Goal: Transaction & Acquisition: Purchase product/service

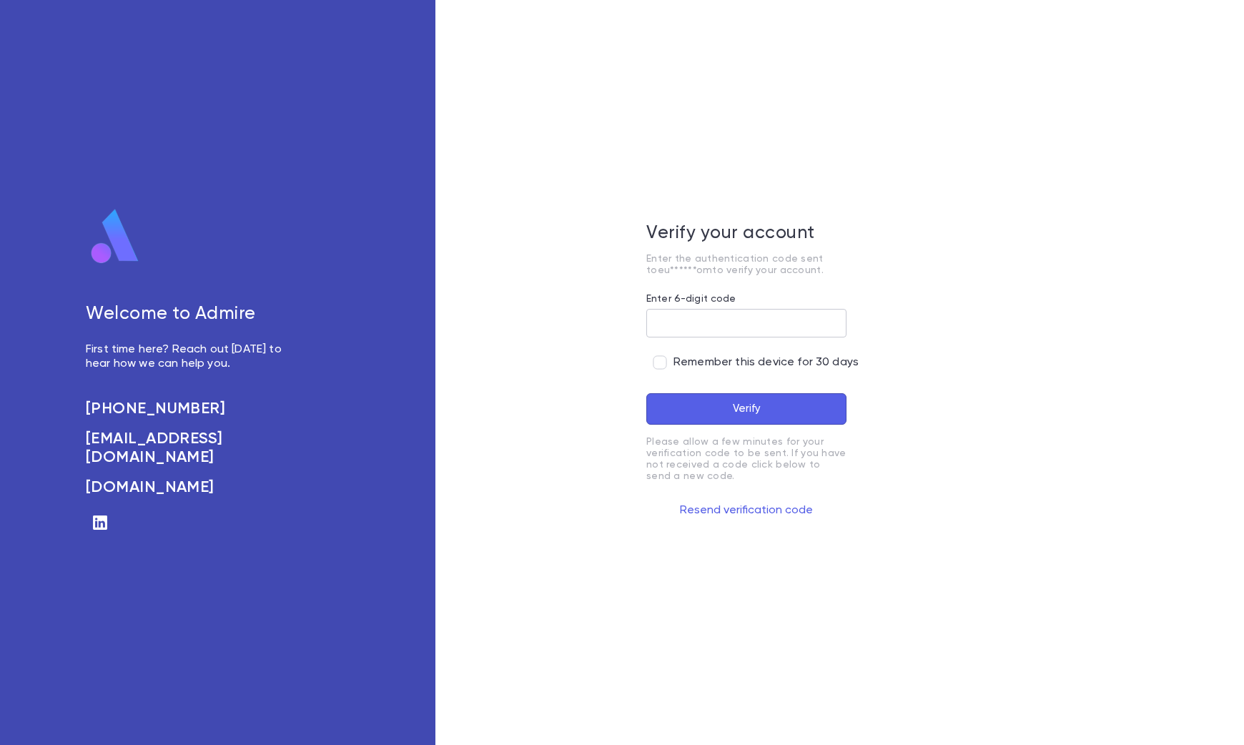
click at [694, 315] on input "Enter 6-digit code" at bounding box center [746, 324] width 200 height 28
type input "******"
click at [753, 415] on button "Verify" at bounding box center [746, 408] width 200 height 31
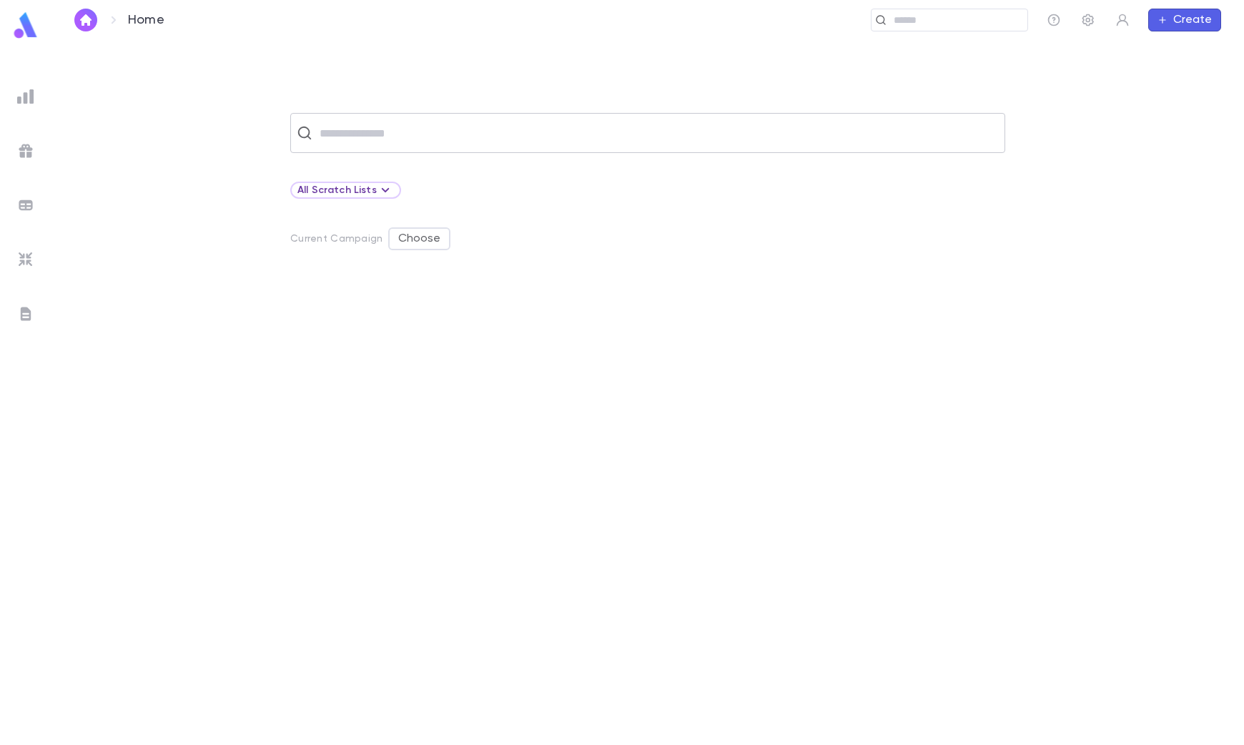
click at [425, 138] on input "text" at bounding box center [656, 132] width 683 height 27
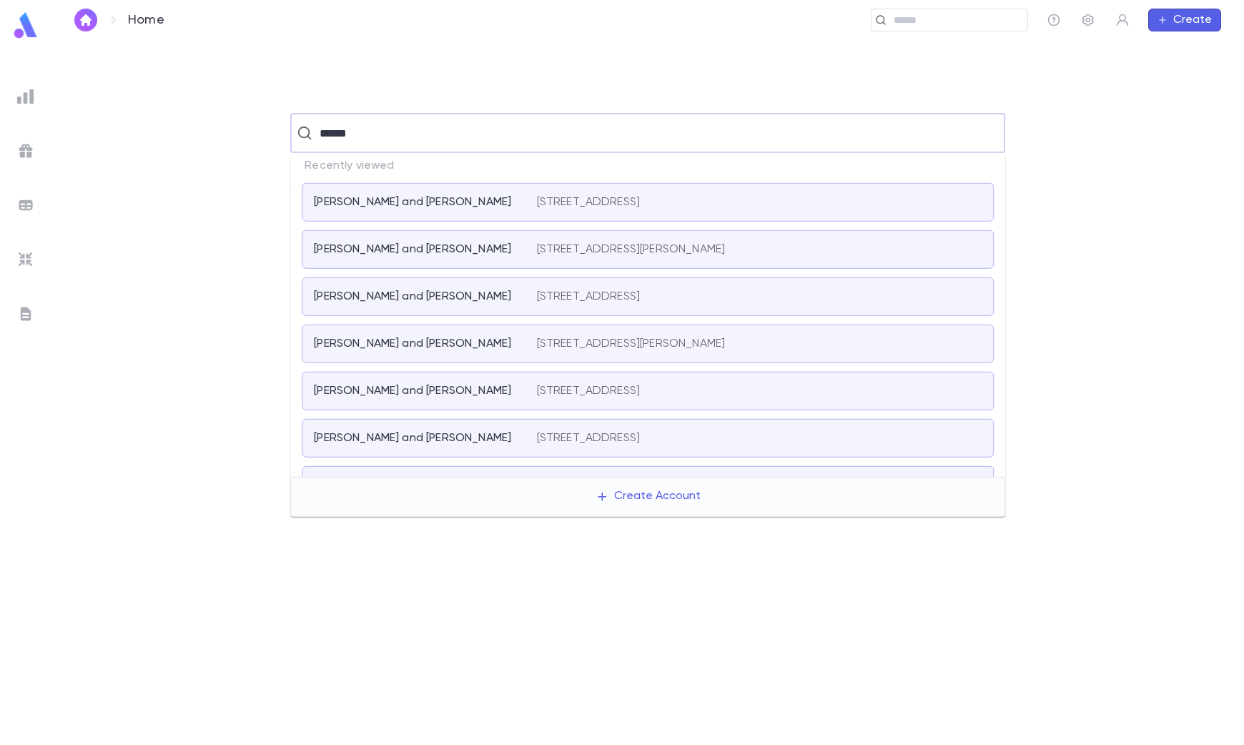
type input "*******"
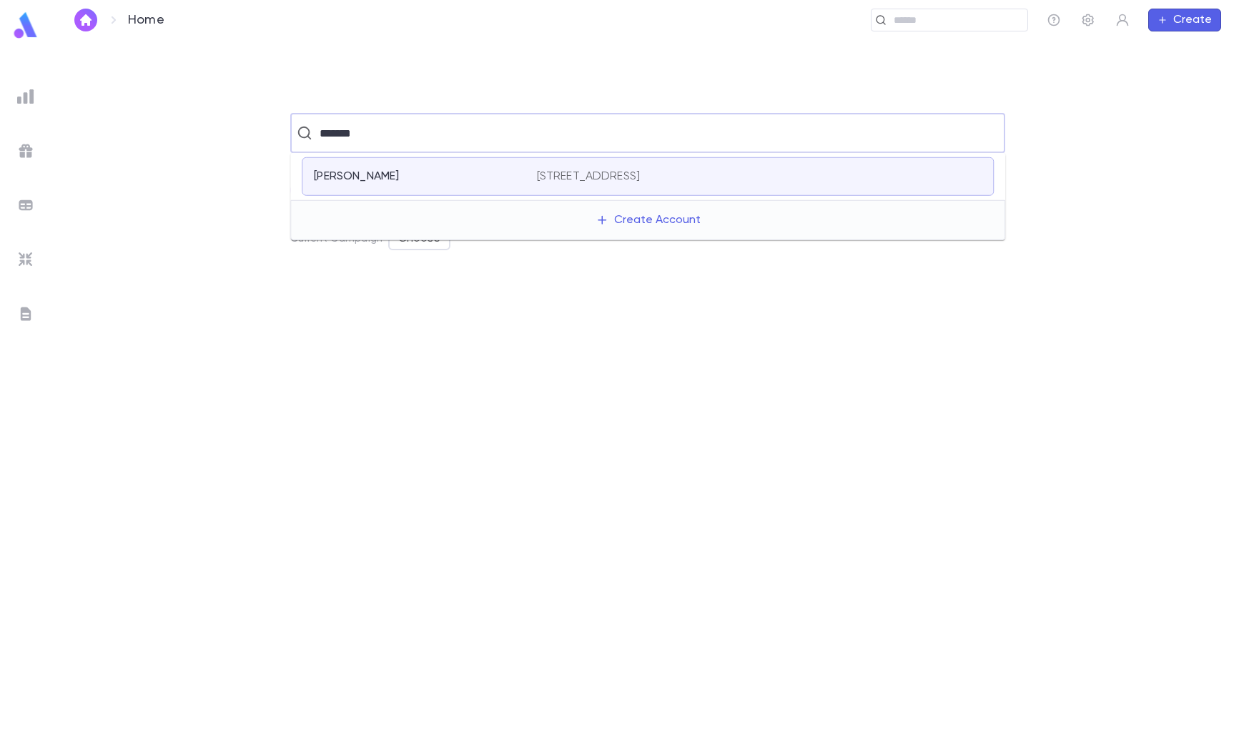
click at [525, 183] on div "[GEOGRAPHIC_DATA][PERSON_NAME] [STREET_ADDRESS]" at bounding box center [648, 176] width 692 height 39
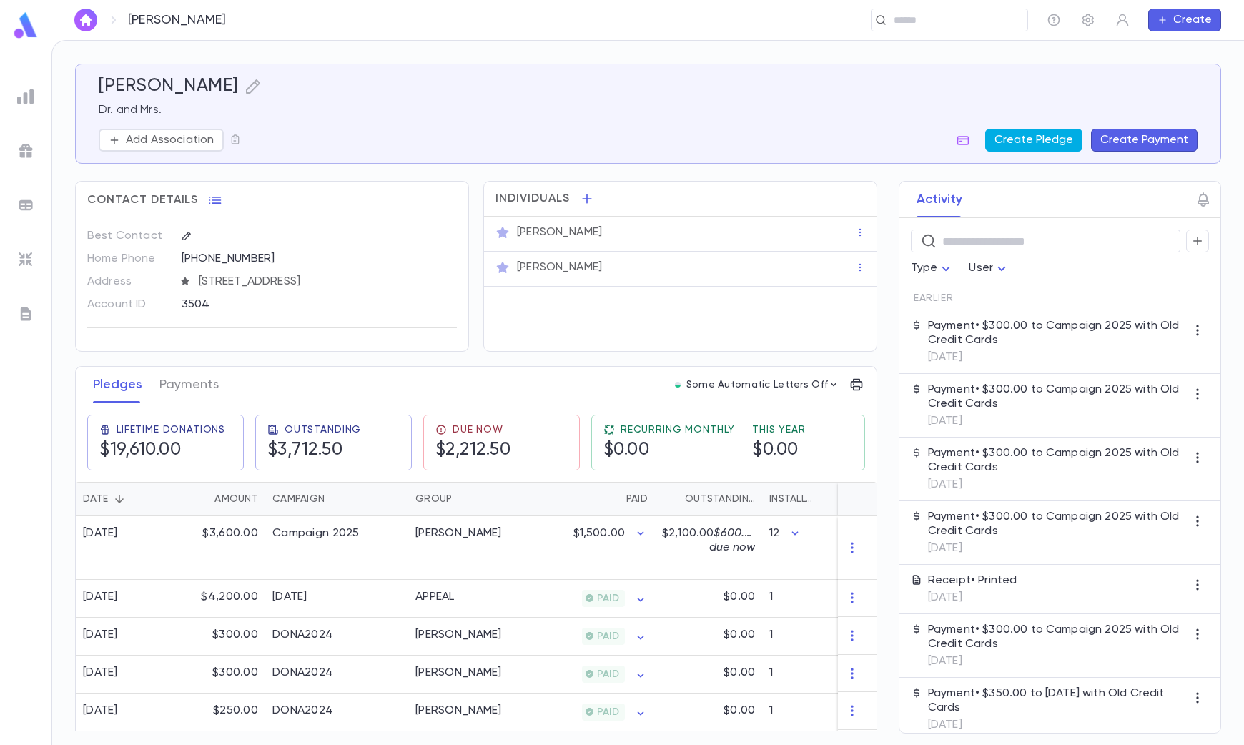
click at [1038, 142] on button "Create Pledge" at bounding box center [1033, 140] width 97 height 23
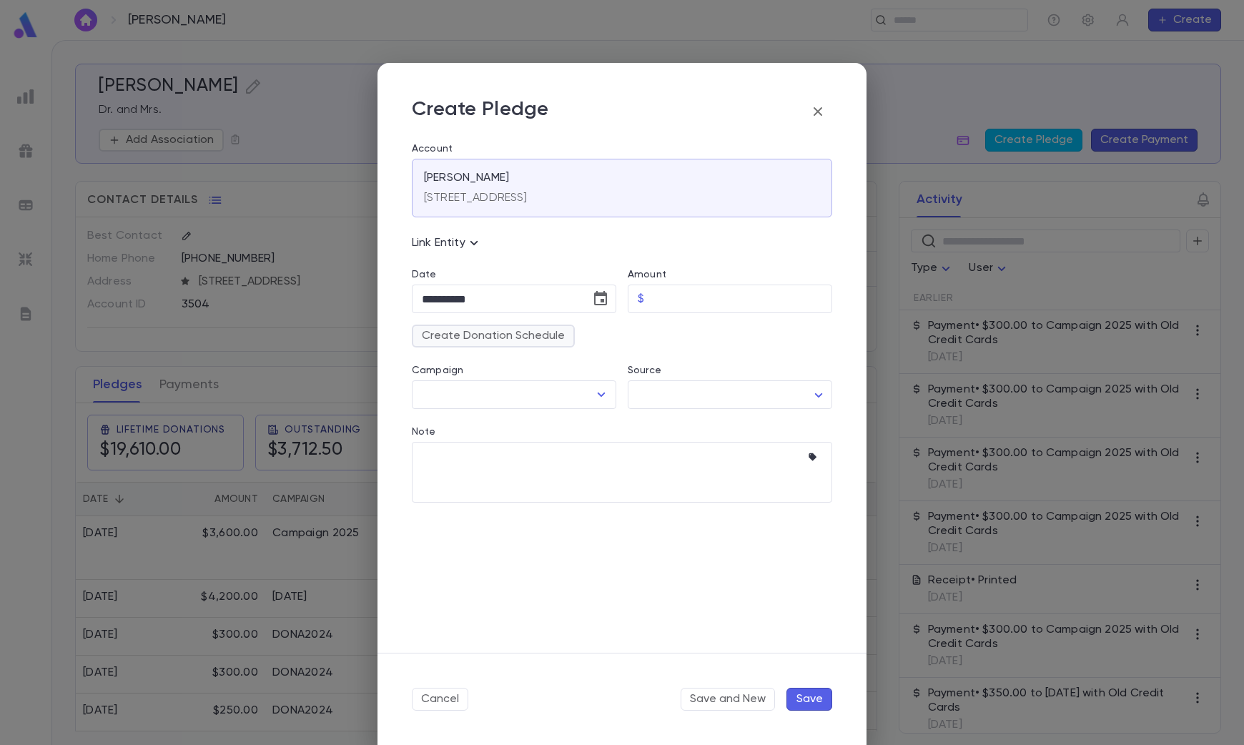
click at [444, 334] on button "Create Donation Schedule" at bounding box center [493, 336] width 163 height 23
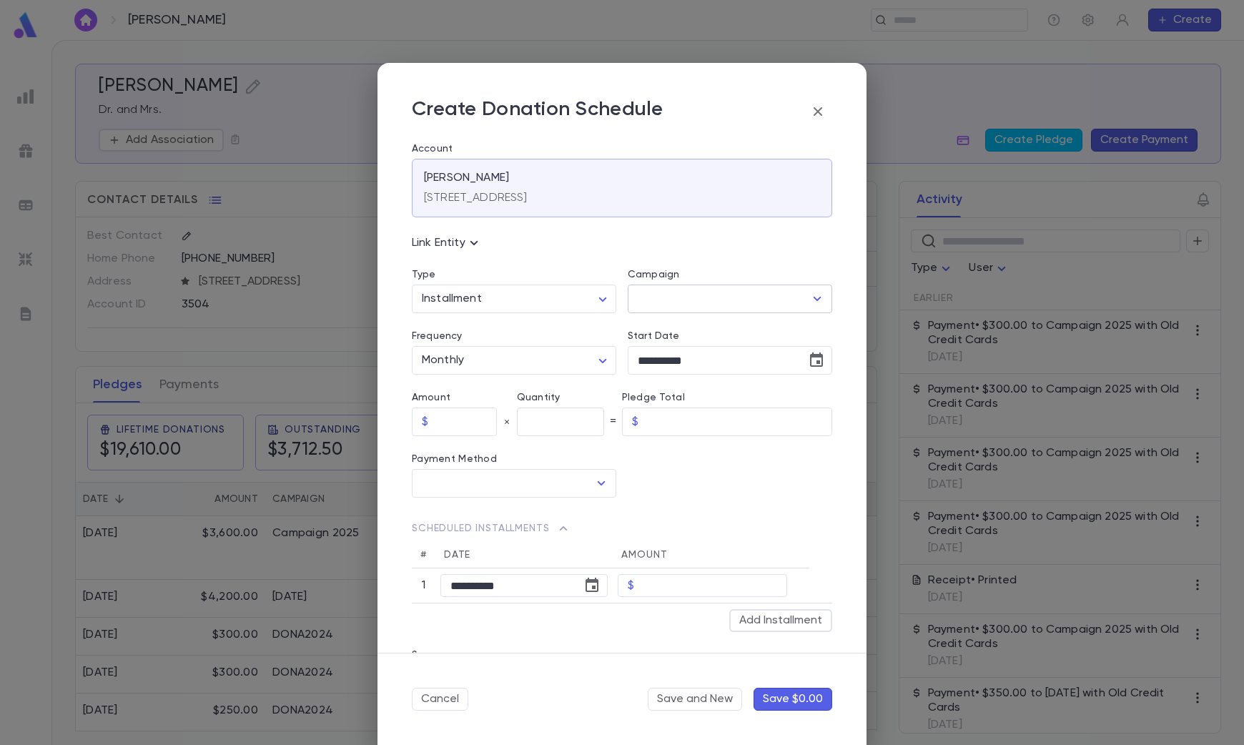
click at [669, 304] on input "Campaign" at bounding box center [719, 298] width 170 height 27
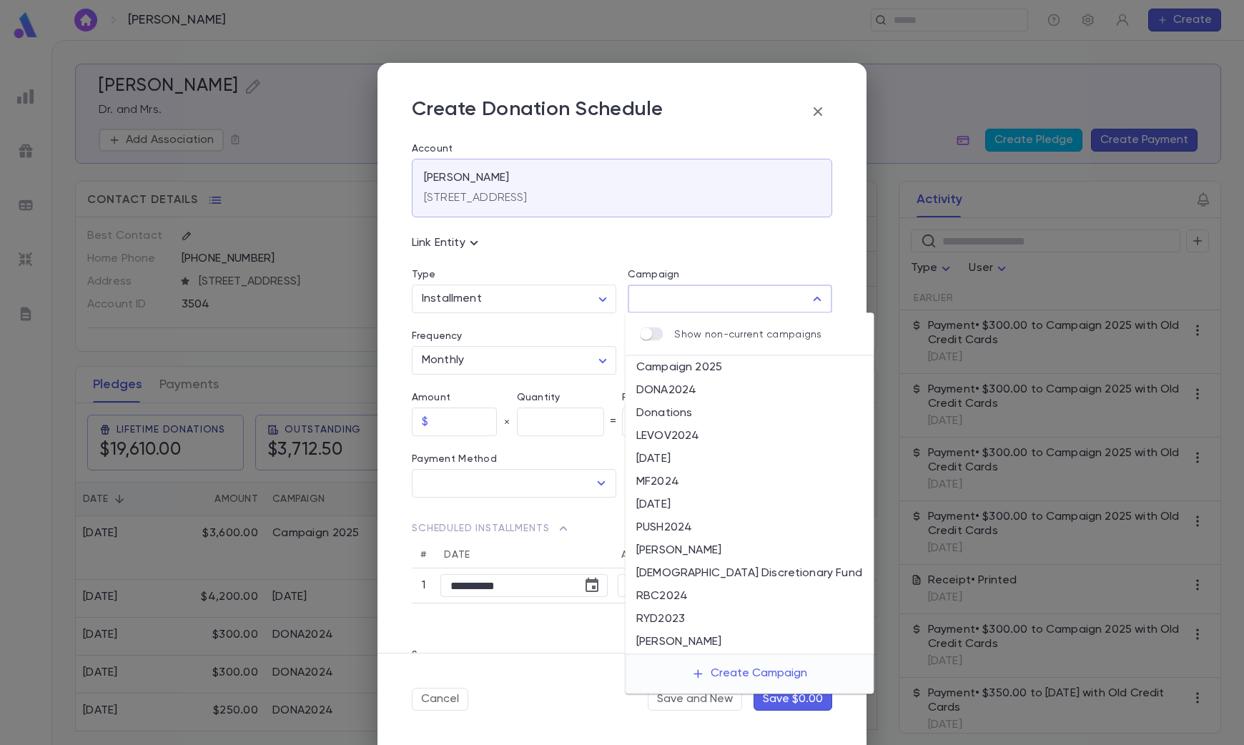
click at [701, 370] on li "Campaign 2025" at bounding box center [749, 367] width 249 height 23
click at [708, 288] on input "**********" at bounding box center [710, 298] width 152 height 27
click at [704, 413] on li "Donations" at bounding box center [749, 413] width 249 height 23
type input "*********"
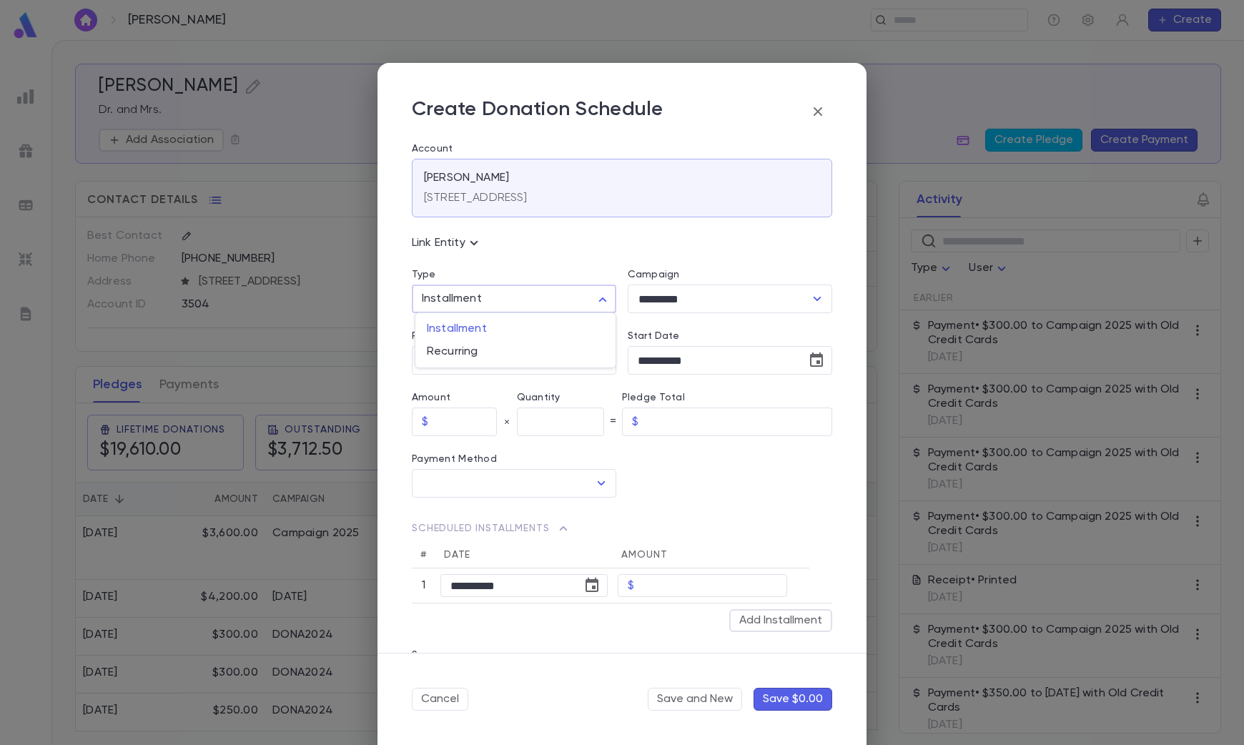
click at [525, 295] on body "[PERSON_NAME] ​ Create [PERSON_NAME] Dr. and Mrs. Add Association Create Pledge…" at bounding box center [622, 392] width 1244 height 705
click at [501, 347] on span "Recurring" at bounding box center [515, 352] width 177 height 14
type input "*********"
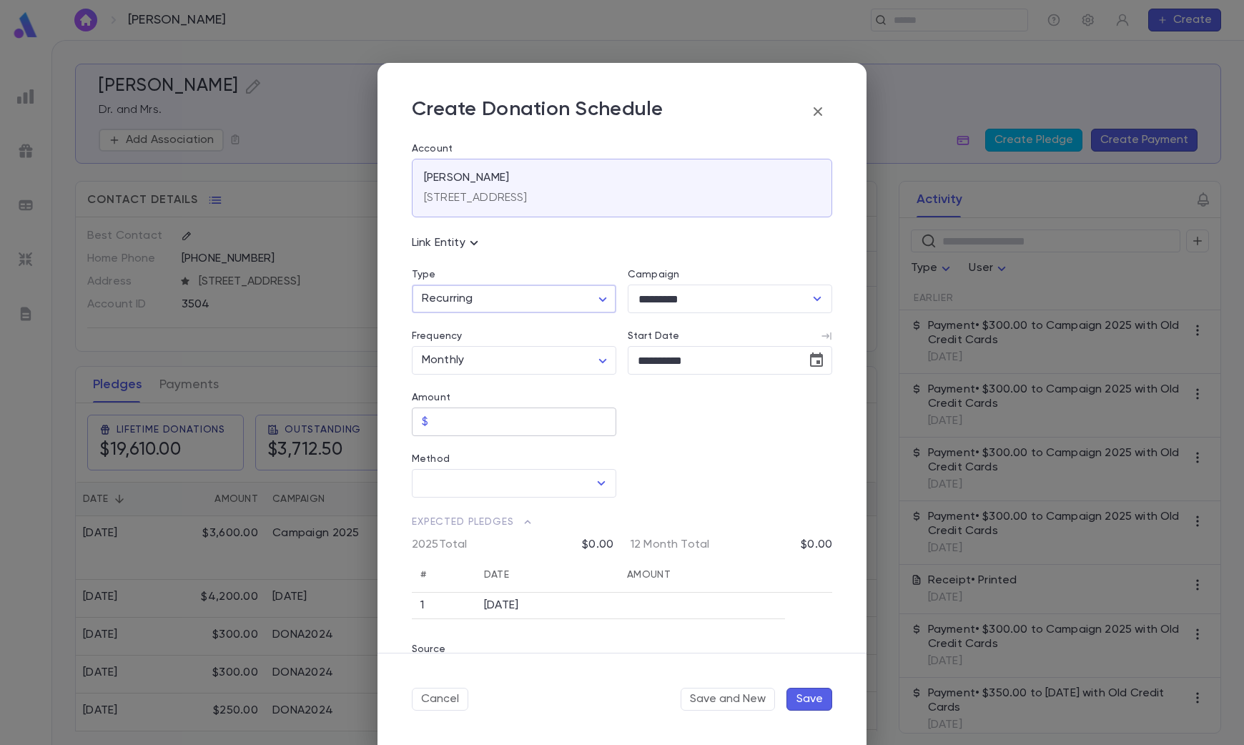
click at [448, 429] on input "Amount" at bounding box center [525, 422] width 182 height 28
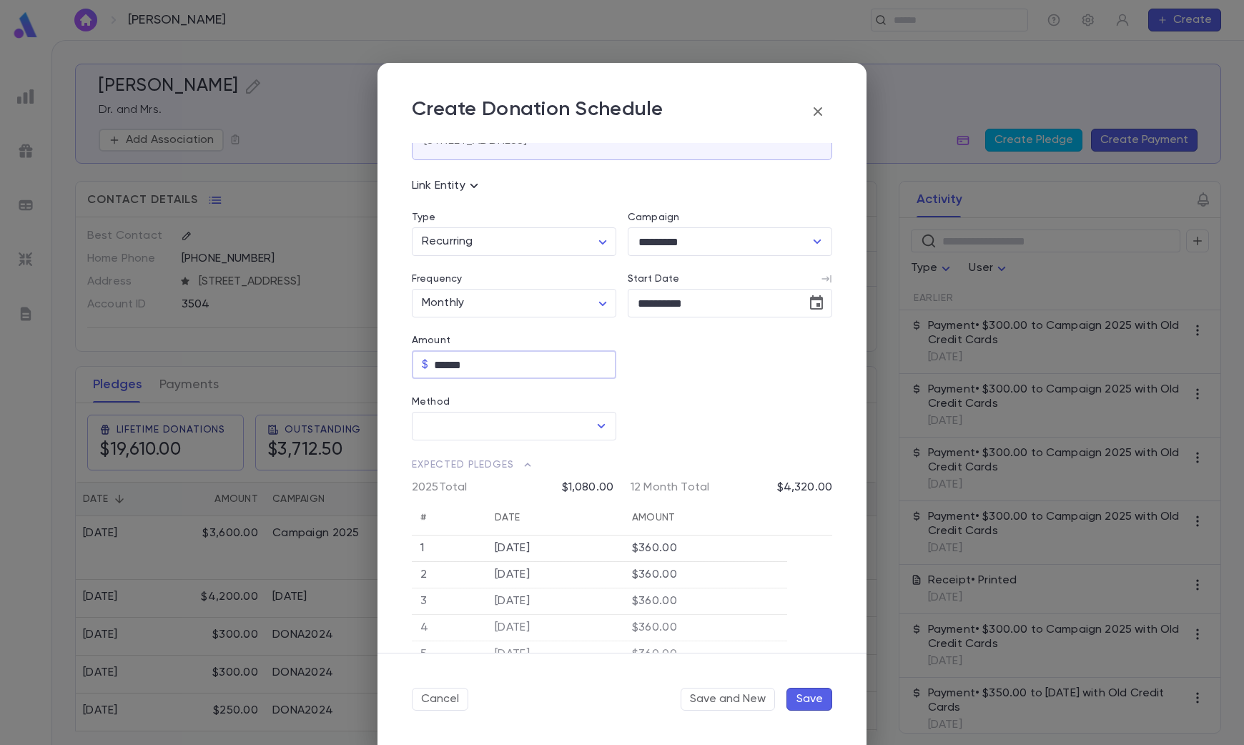
scroll to position [89, 0]
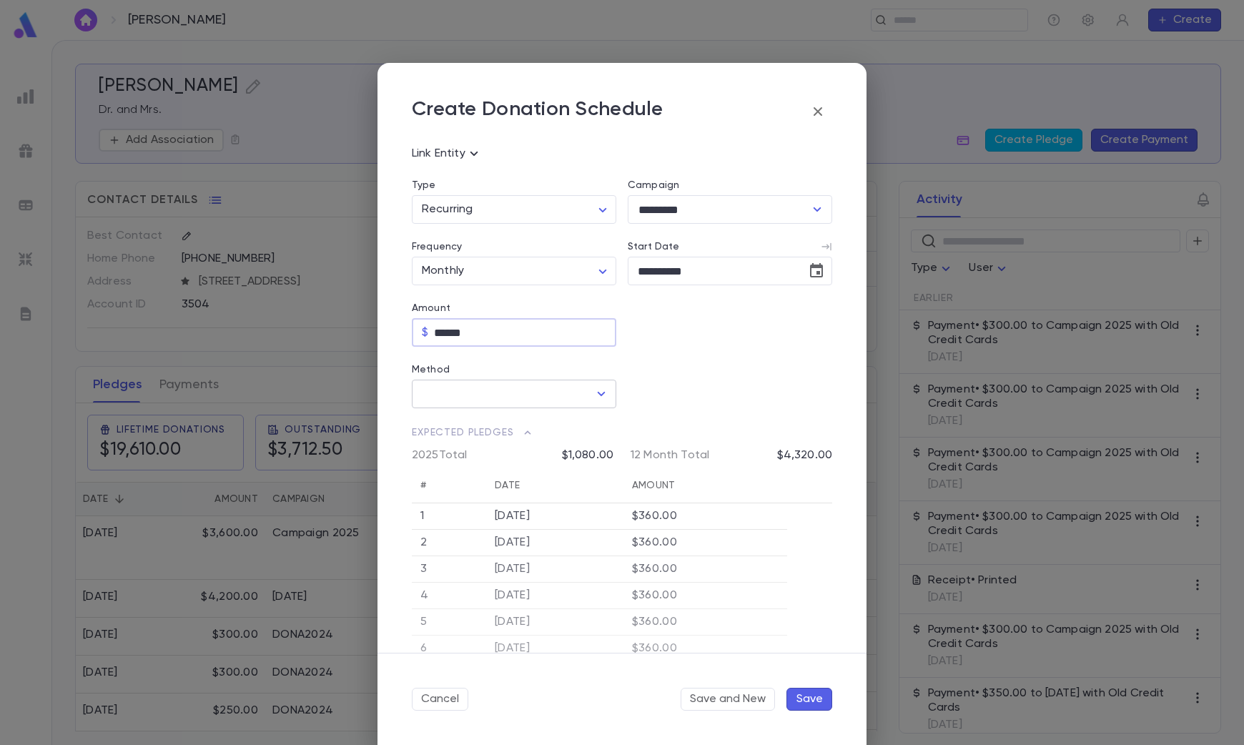
type input "******"
click at [519, 392] on input "Method" at bounding box center [503, 393] width 170 height 27
click at [454, 431] on li "Credit Card" at bounding box center [513, 424] width 202 height 23
type input "**********"
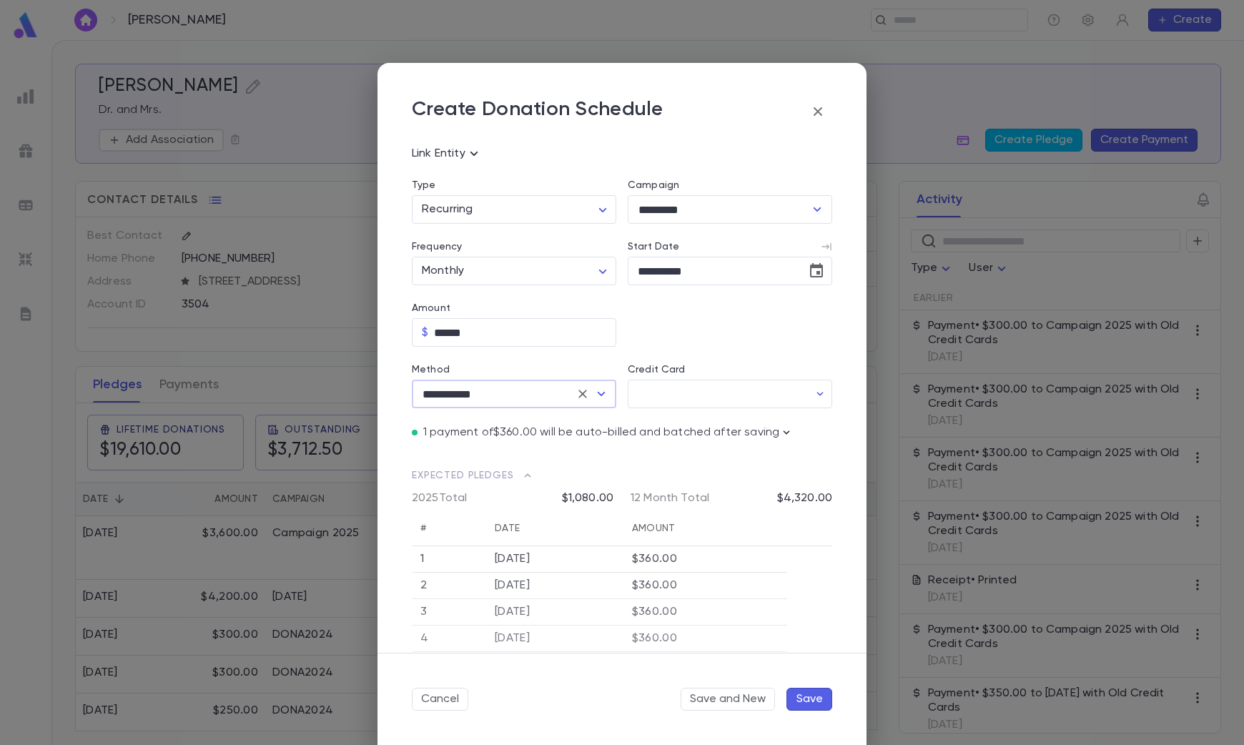
click at [710, 370] on div "Credit Card" at bounding box center [730, 372] width 204 height 16
click at [710, 398] on input "Credit Card" at bounding box center [718, 394] width 181 height 28
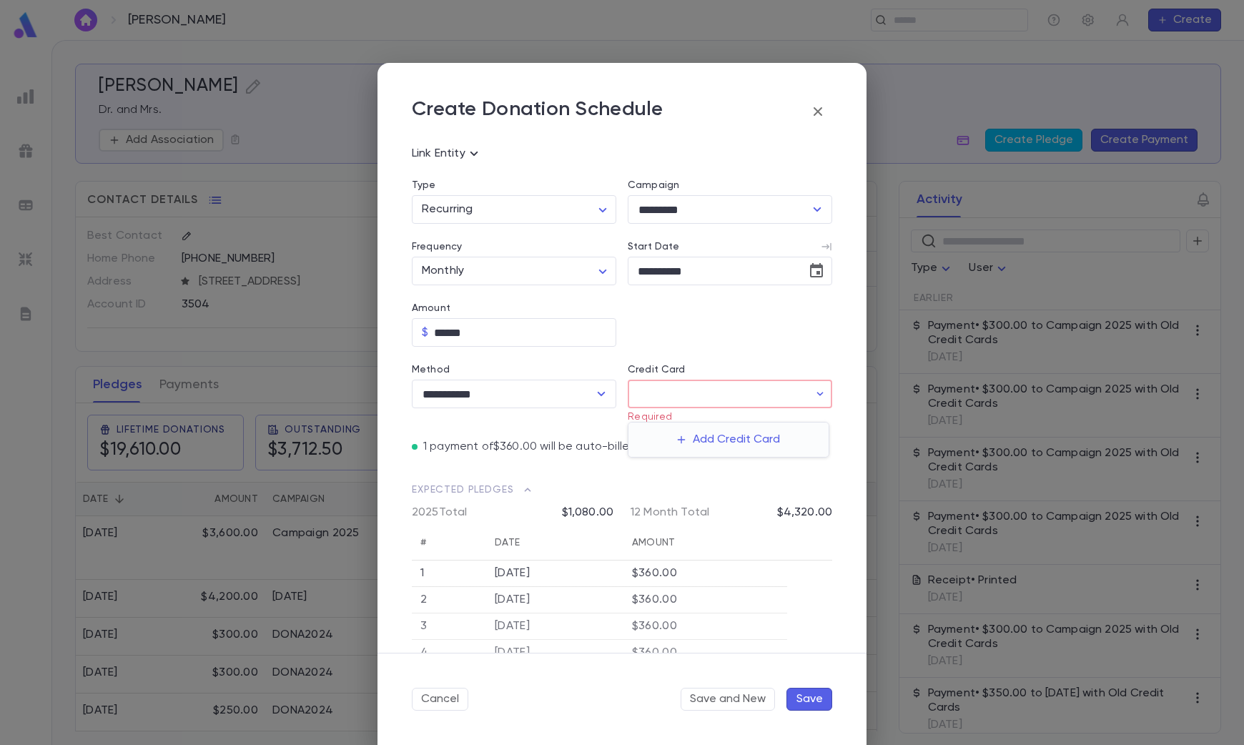
click at [655, 431] on div "Add Credit Card" at bounding box center [728, 440] width 200 height 34
click at [820, 263] on div at bounding box center [622, 372] width 1244 height 745
click at [811, 268] on icon "Choose date, selected date is Oct 5, 2025" at bounding box center [816, 270] width 17 height 17
click at [801, 309] on icon "Next month" at bounding box center [802, 306] width 5 height 9
click at [799, 365] on button "1" at bounding box center [794, 366] width 26 height 26
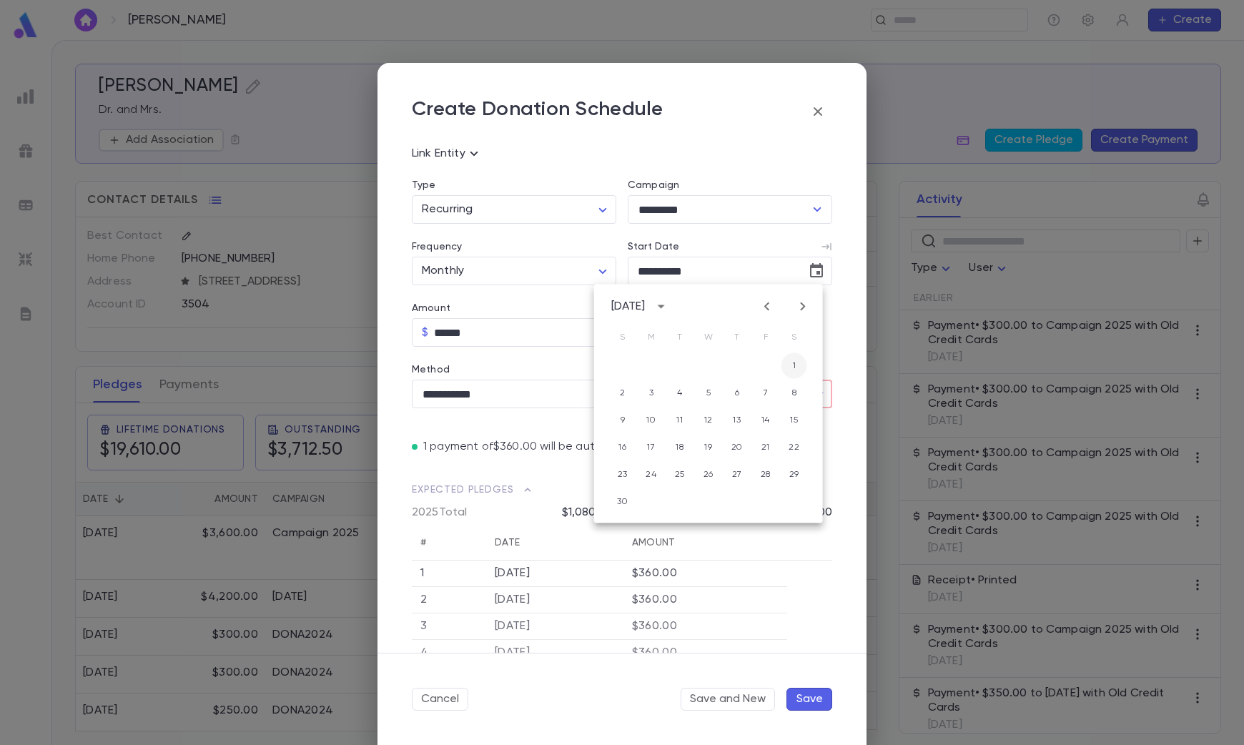
type input "**********"
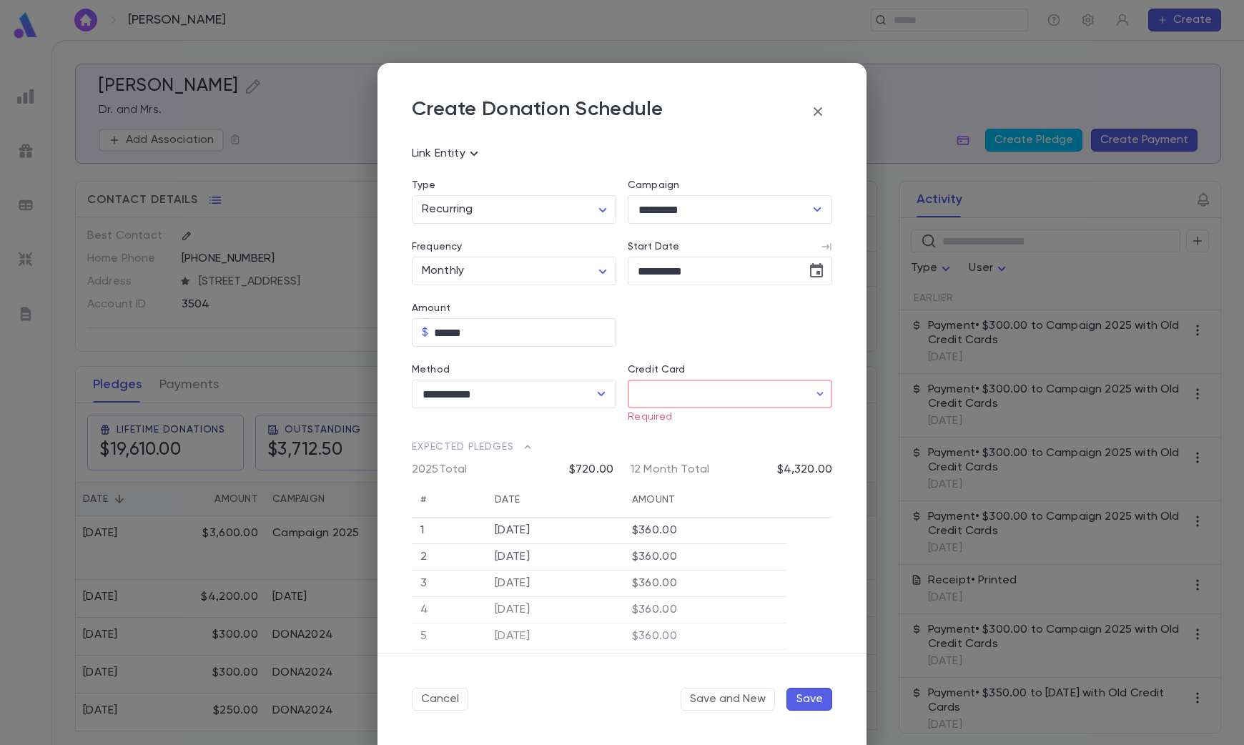
click at [735, 241] on div "Start Date" at bounding box center [730, 246] width 204 height 11
click at [735, 257] on input "**********" at bounding box center [712, 271] width 169 height 28
click at [661, 388] on input "Credit Card" at bounding box center [718, 394] width 181 height 28
click at [708, 437] on button "Add Credit Card" at bounding box center [728, 439] width 120 height 23
type input "**********"
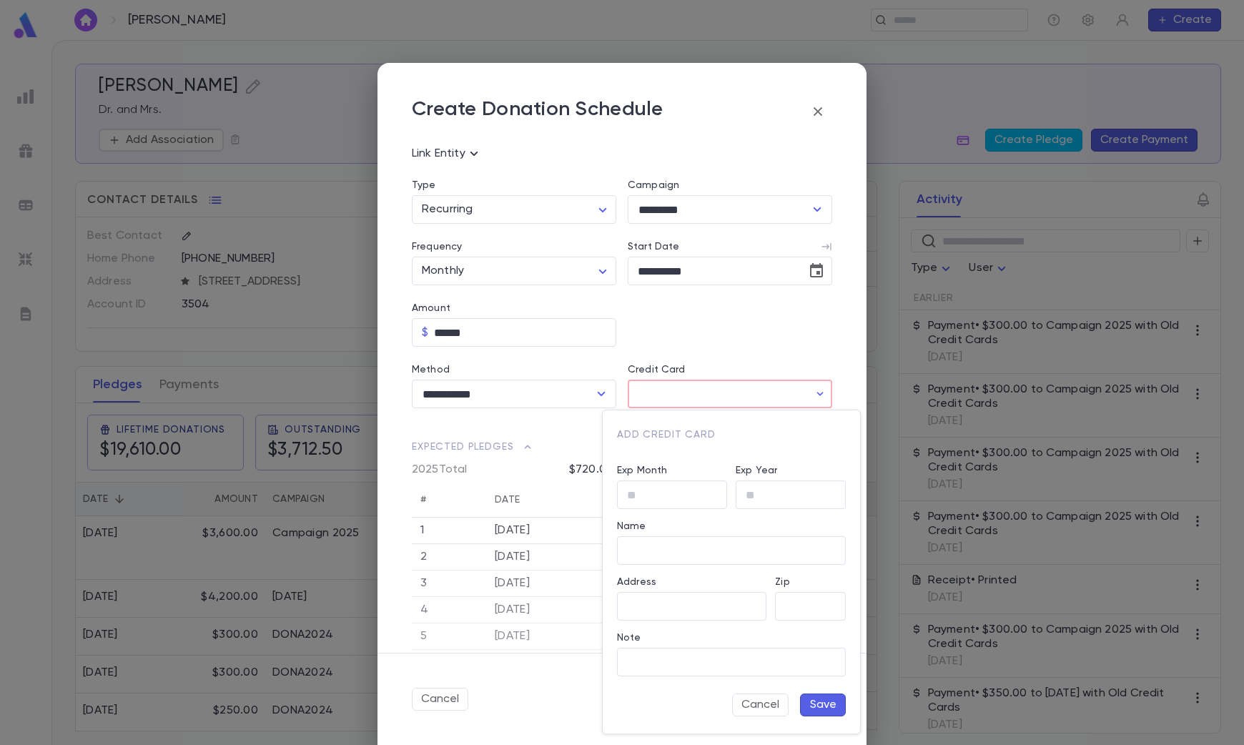
type input "**********"
type input "*****"
drag, startPoint x: 753, startPoint y: 389, endPoint x: 693, endPoint y: 425, distance: 69.6
click at [753, 389] on div "Add Credit Card" at bounding box center [726, 385] width 237 height 26
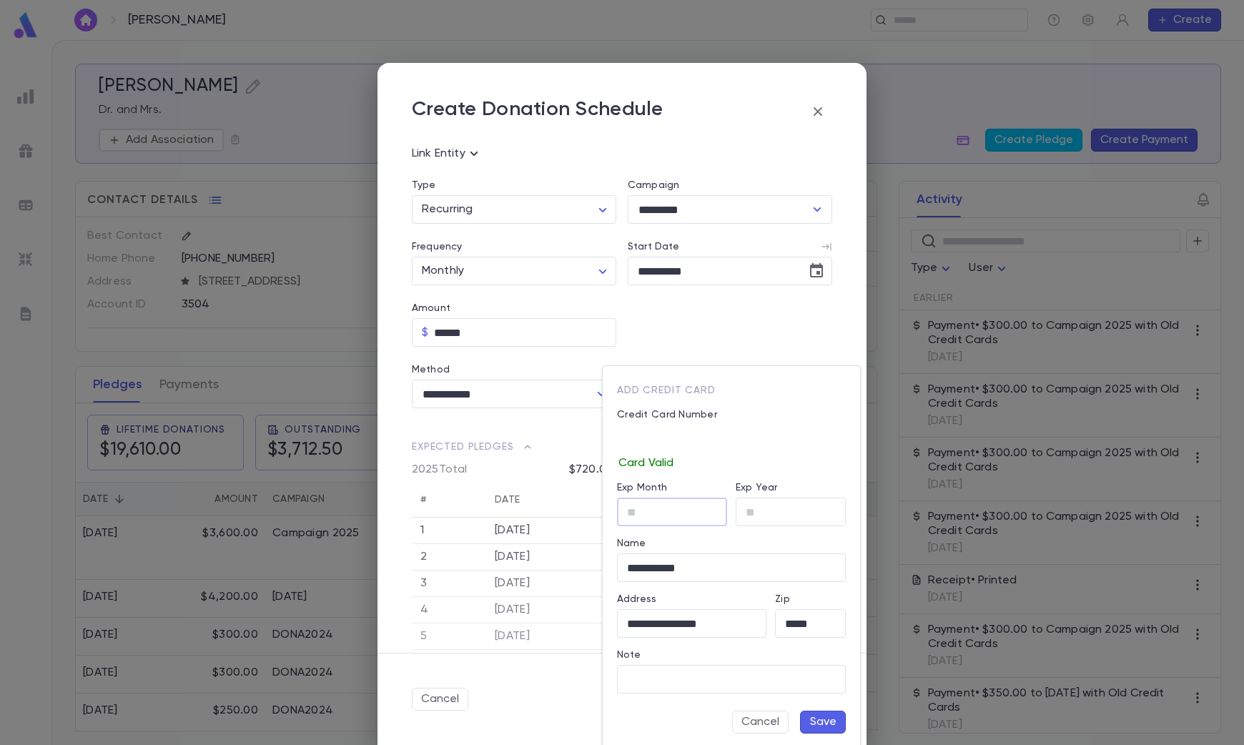
click at [634, 507] on input "Exp Month" at bounding box center [672, 512] width 110 height 28
type input "*"
type input "**"
click at [819, 716] on button "Save" at bounding box center [823, 722] width 46 height 23
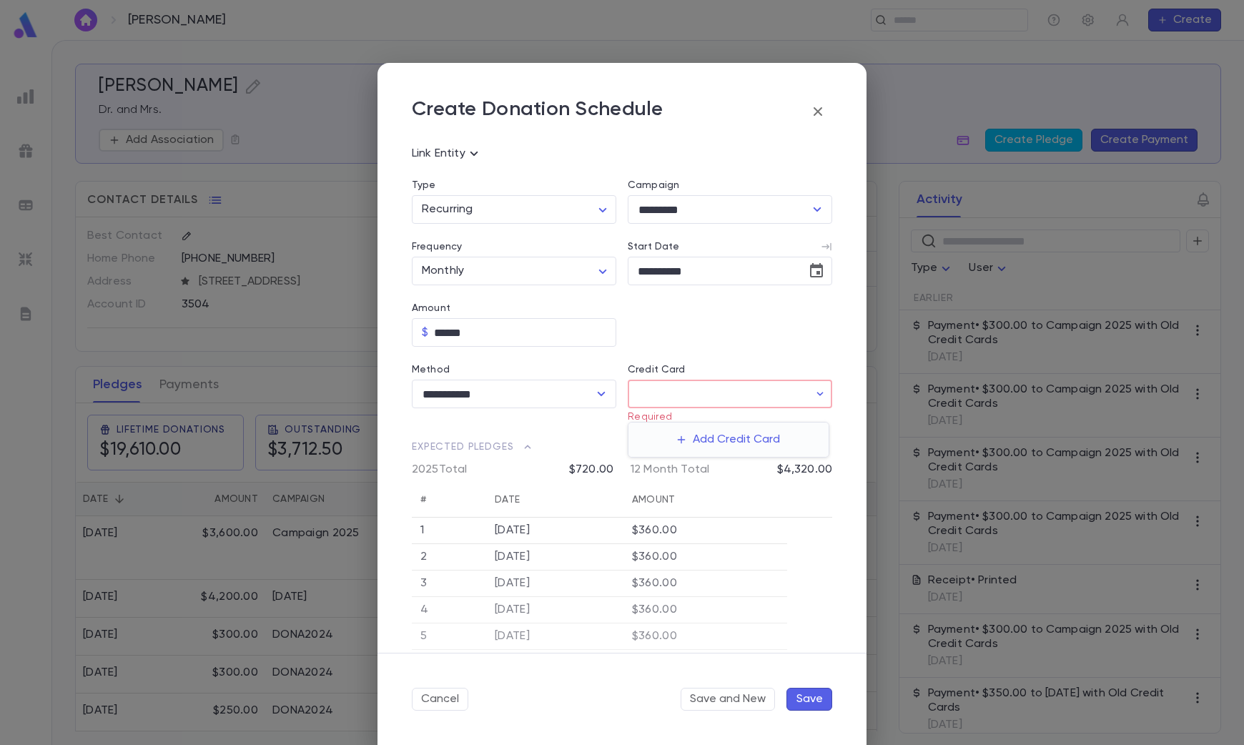
type input "********"
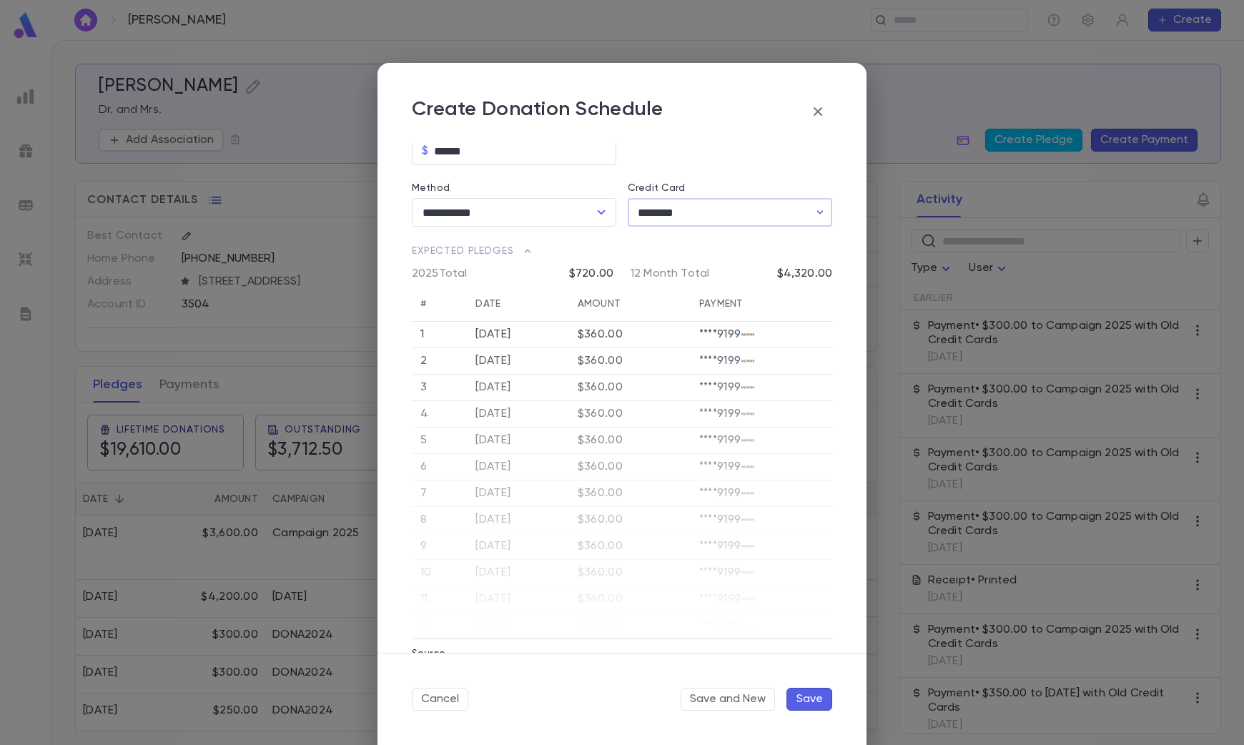
scroll to position [420, 0]
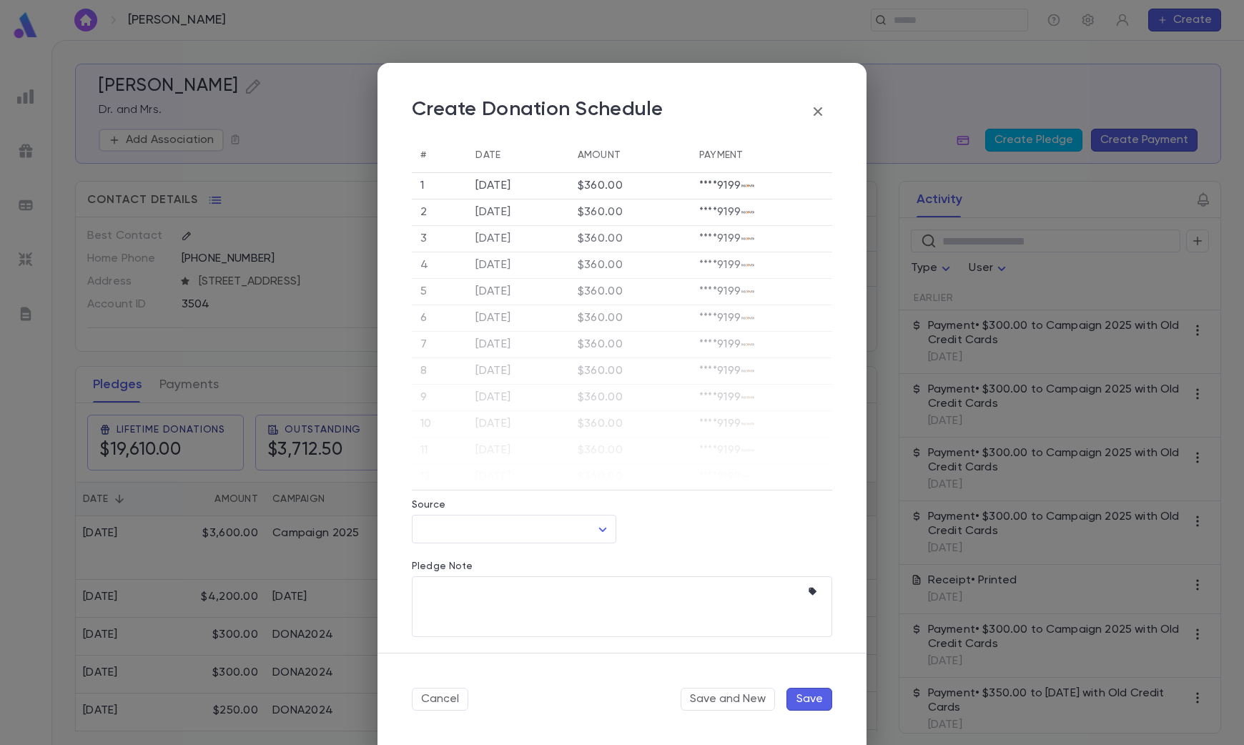
click at [822, 700] on button "Save" at bounding box center [809, 699] width 46 height 23
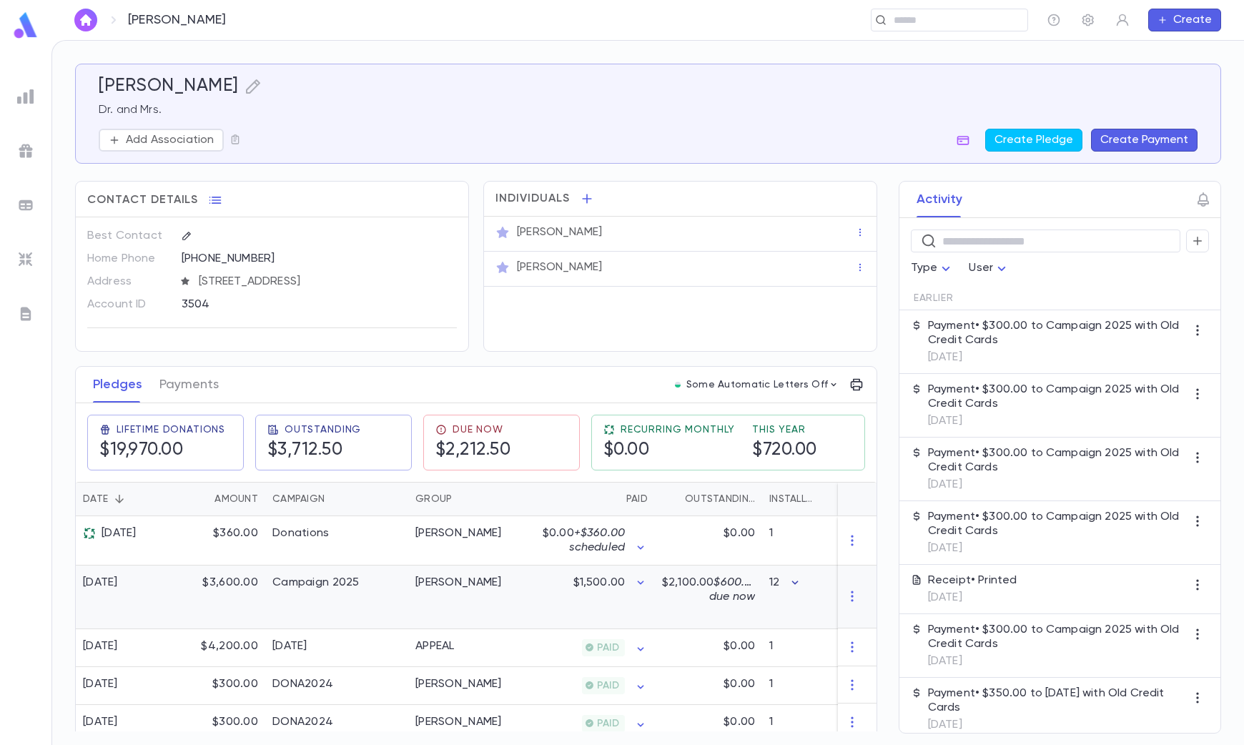
click at [791, 578] on icon "button" at bounding box center [795, 583] width 14 height 14
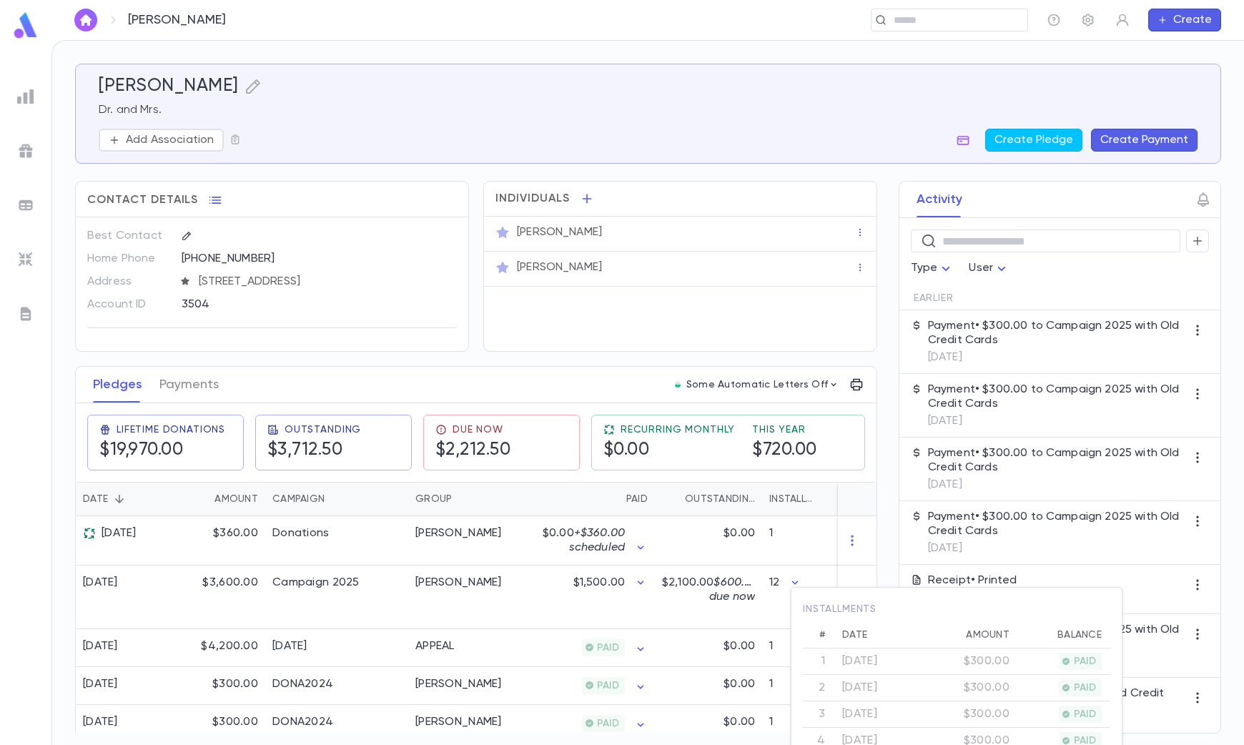
click at [656, 598] on div at bounding box center [622, 372] width 1244 height 745
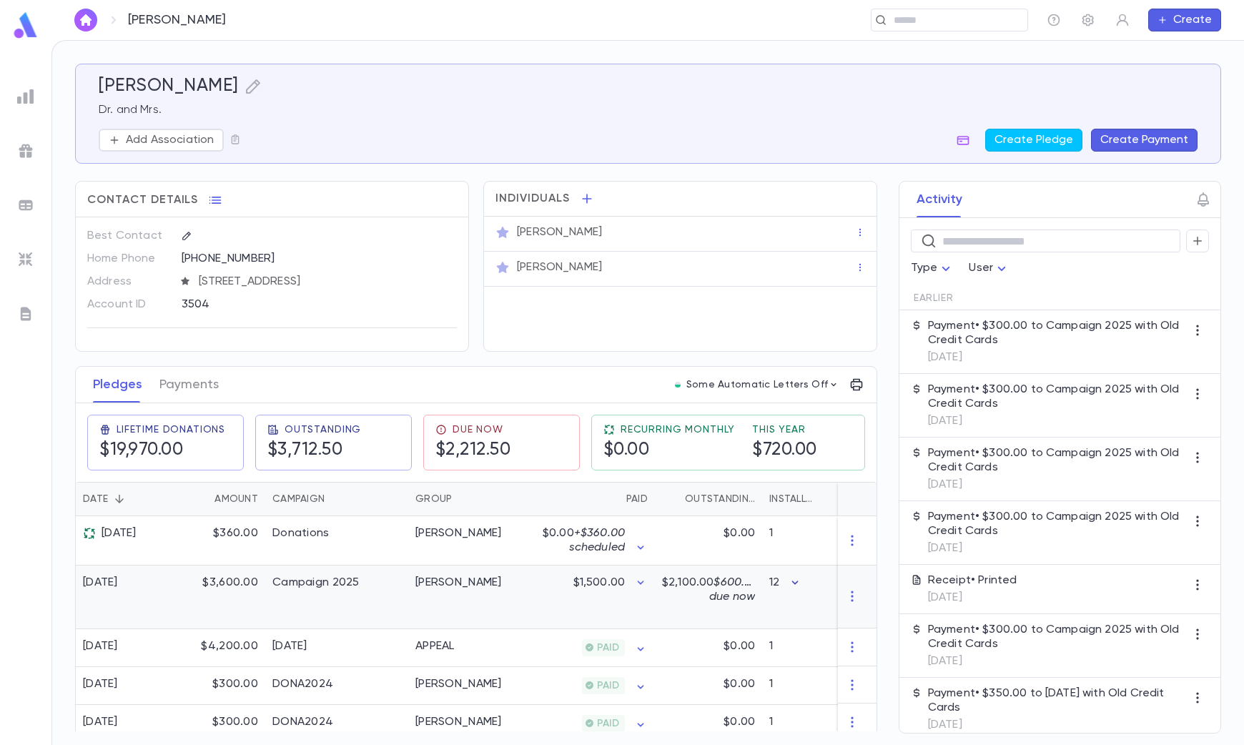
click at [794, 581] on icon "button" at bounding box center [795, 583] width 6 height 4
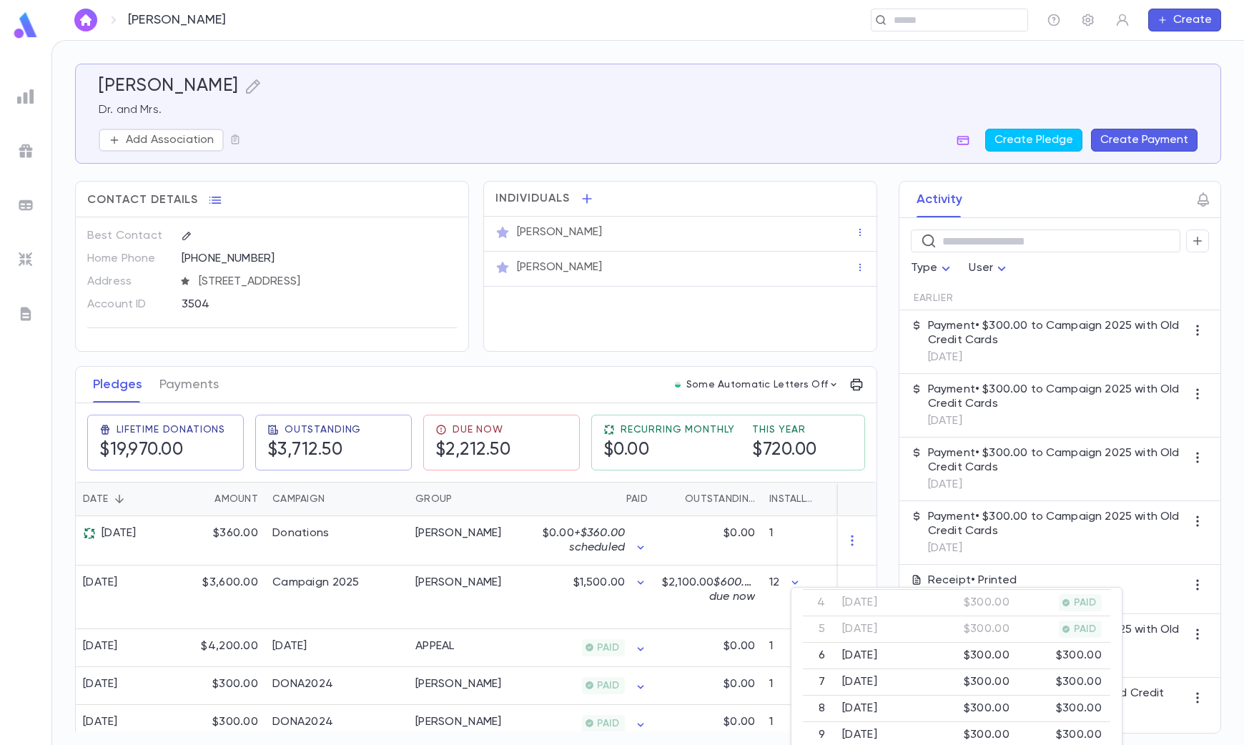
scroll to position [0, 0]
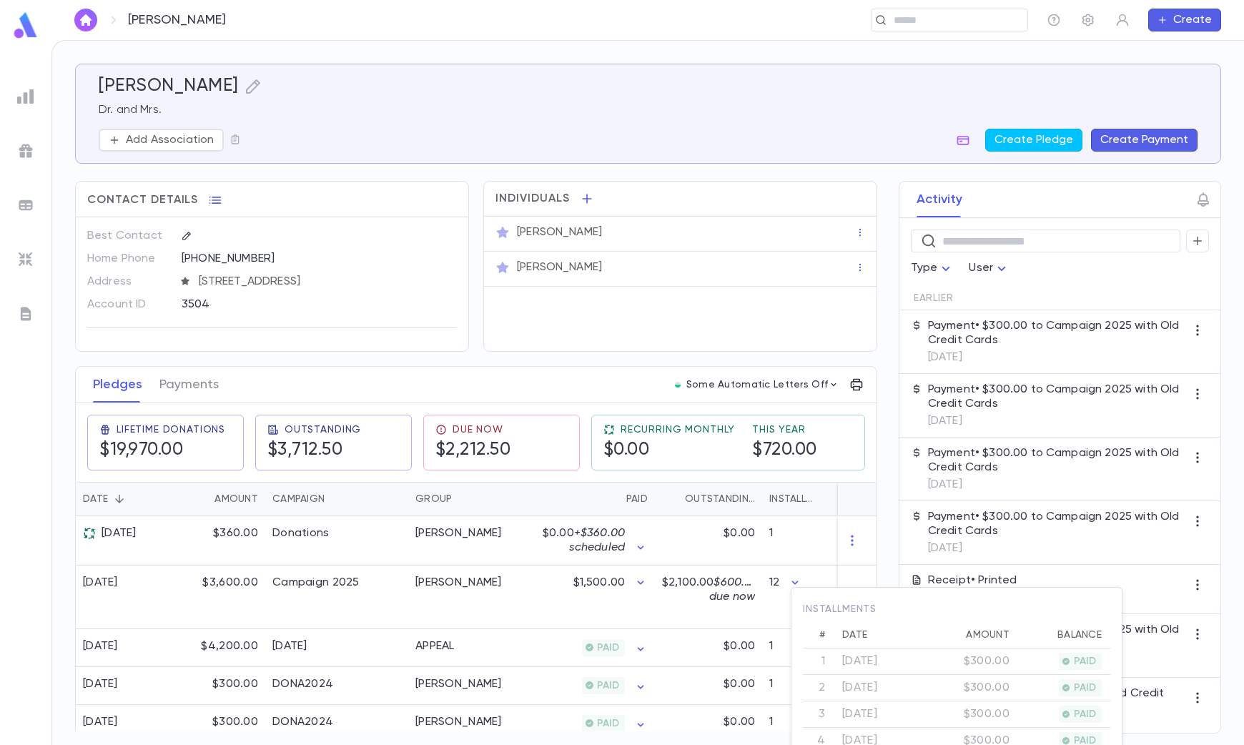
click at [224, 583] on div at bounding box center [622, 372] width 1244 height 745
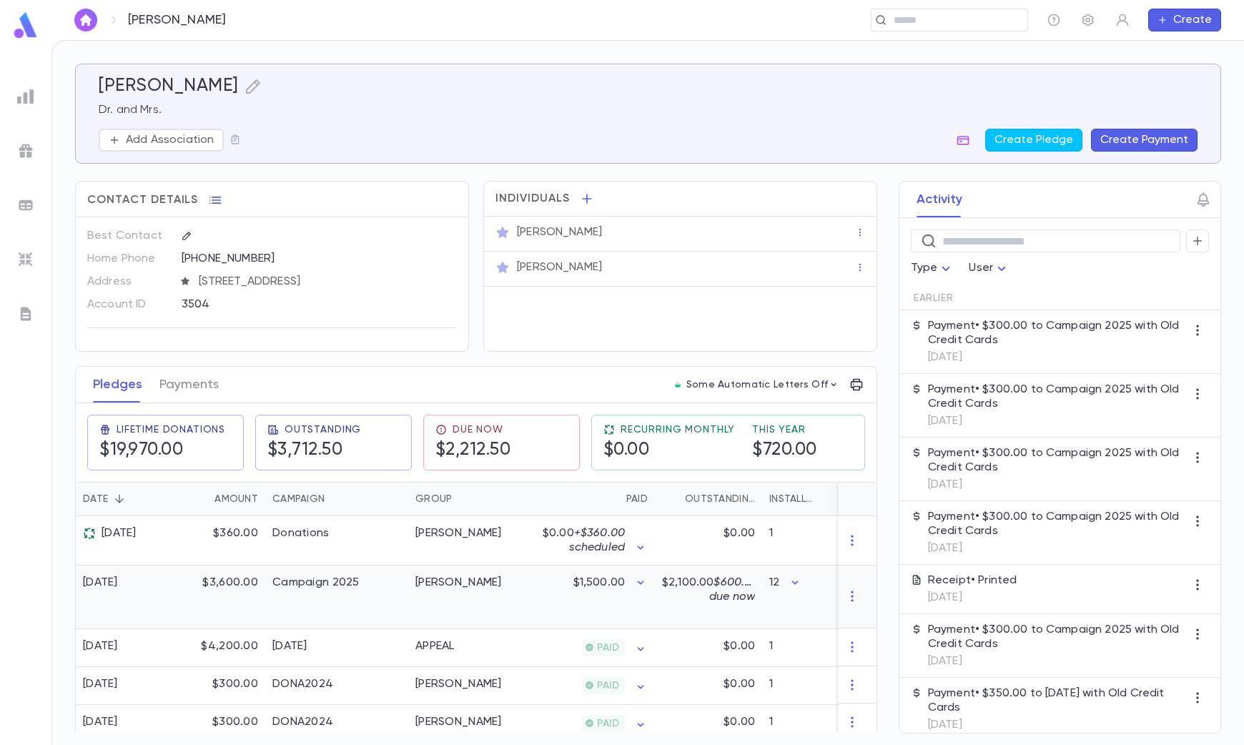
click at [275, 568] on div "Campaign 2025" at bounding box center [336, 598] width 143 height 64
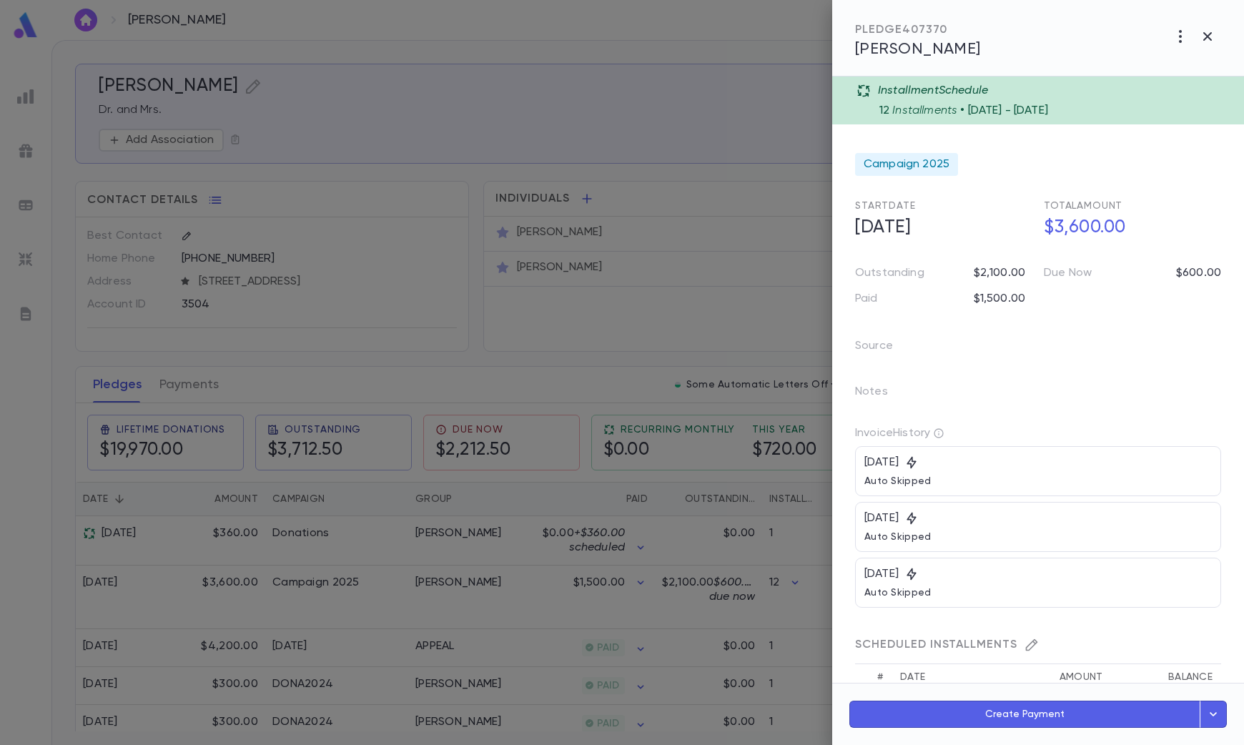
click at [919, 97] on p "Installment Schedule" at bounding box center [933, 91] width 110 height 14
click at [1040, 113] on p "• [DATE] - [DATE]" at bounding box center [1004, 111] width 88 height 14
click at [1105, 108] on div "12 Installments • [DATE] - [DATE]" at bounding box center [1057, 108] width 356 height 20
drag, startPoint x: 1105, startPoint y: 108, endPoint x: 1082, endPoint y: 106, distance: 22.3
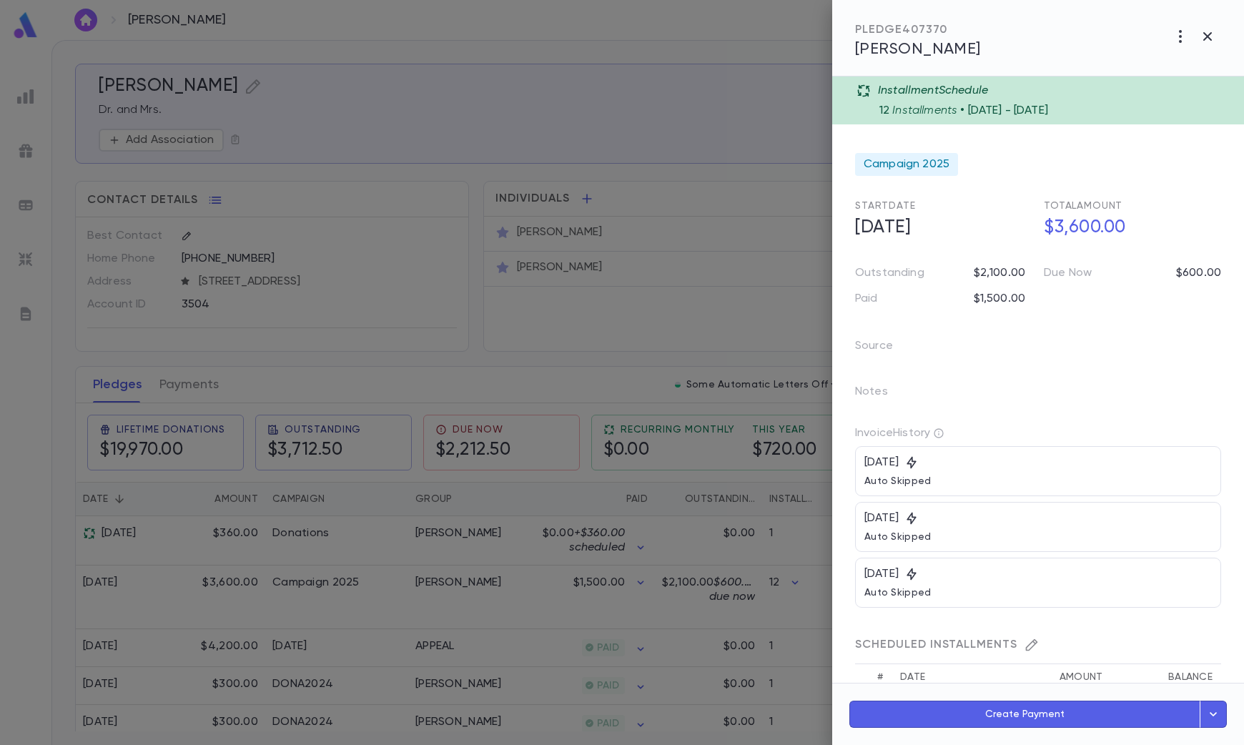
click at [1048, 106] on p "• [DATE] - [DATE]" at bounding box center [1004, 111] width 88 height 14
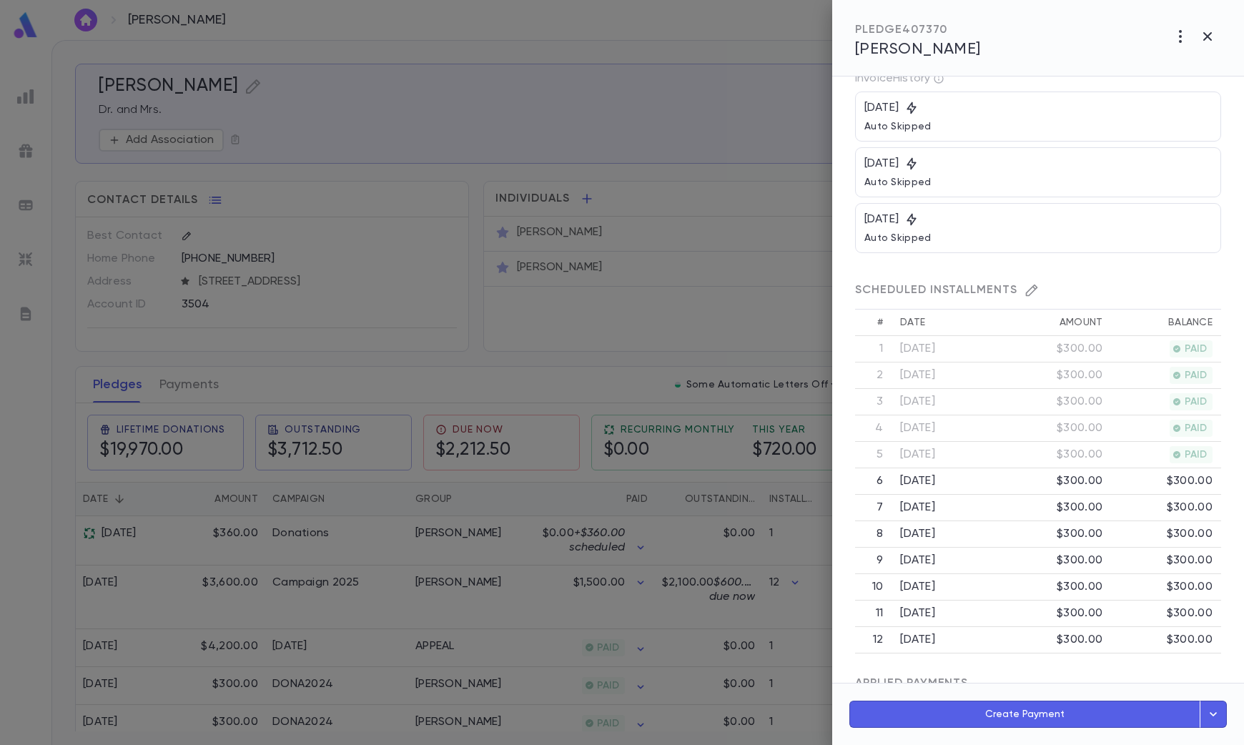
scroll to position [447, 0]
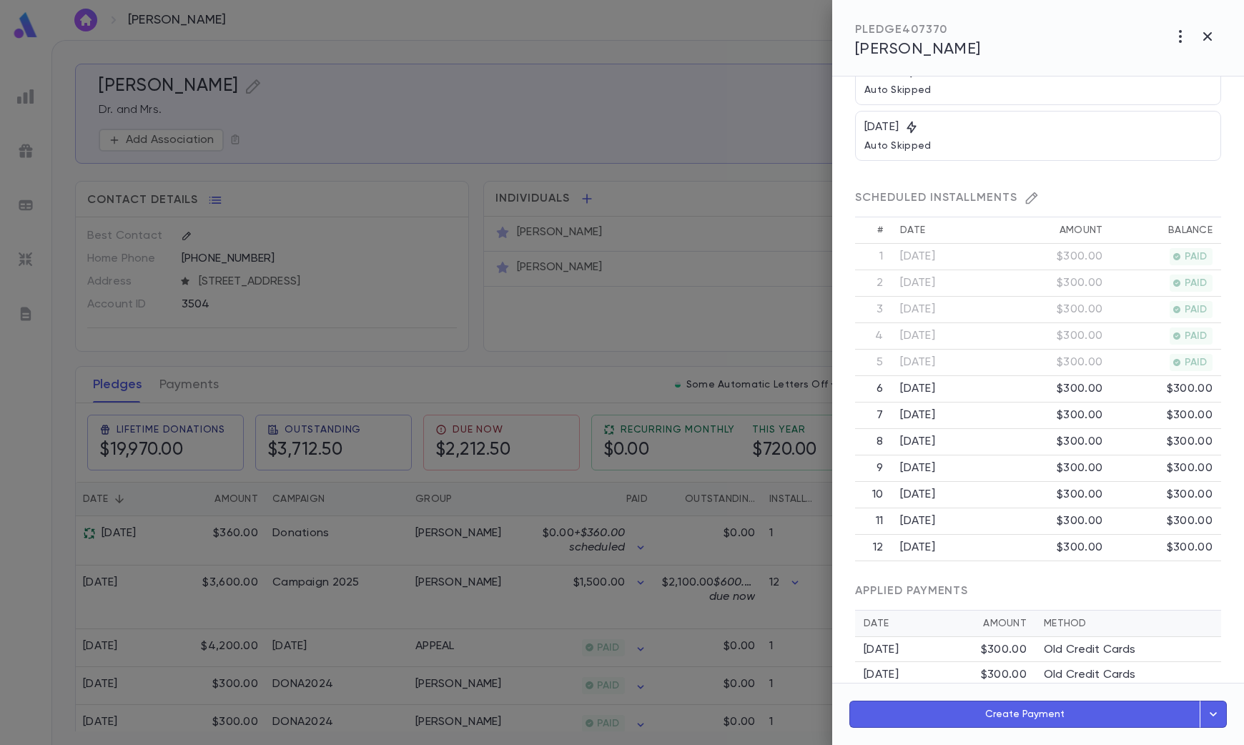
click at [1214, 717] on icon "button" at bounding box center [1213, 714] width 16 height 17
click at [1042, 91] on div "[DATE] Auto Skipped" at bounding box center [1038, 80] width 366 height 50
click at [1183, 38] on icon "button" at bounding box center [1180, 36] width 17 height 17
click at [1183, 192] on div at bounding box center [622, 372] width 1244 height 745
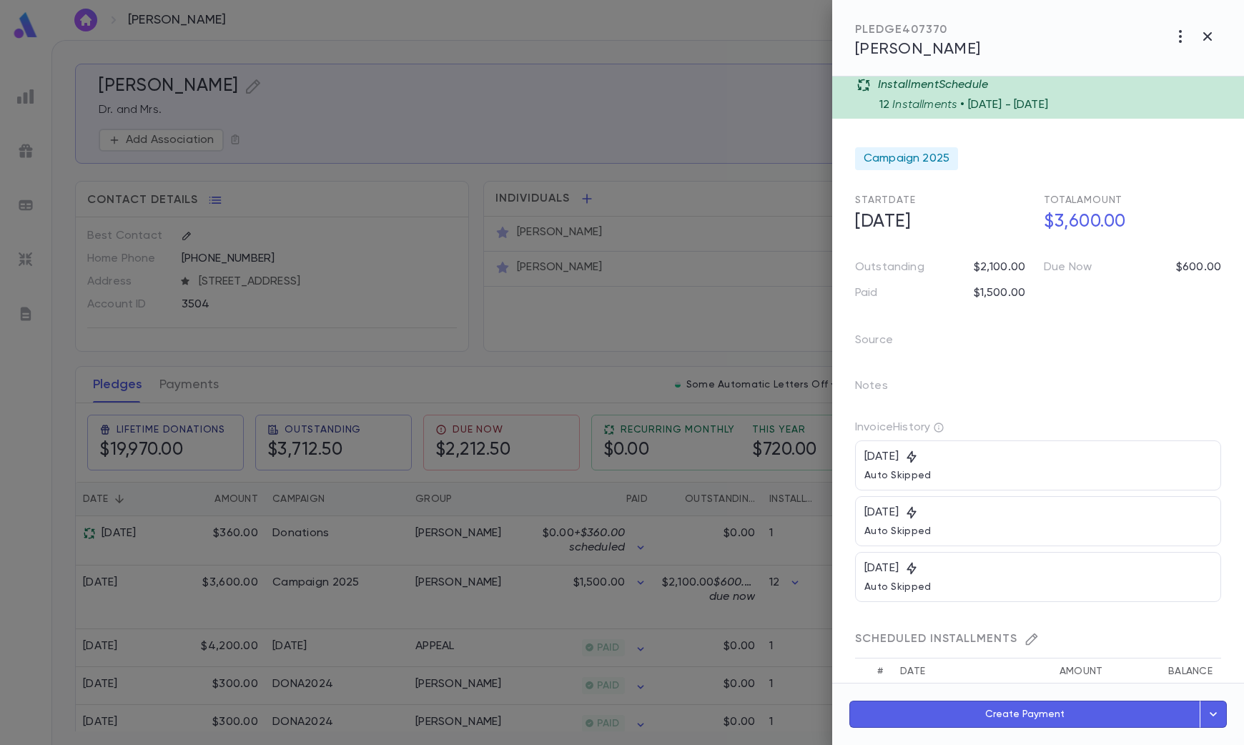
scroll to position [0, 0]
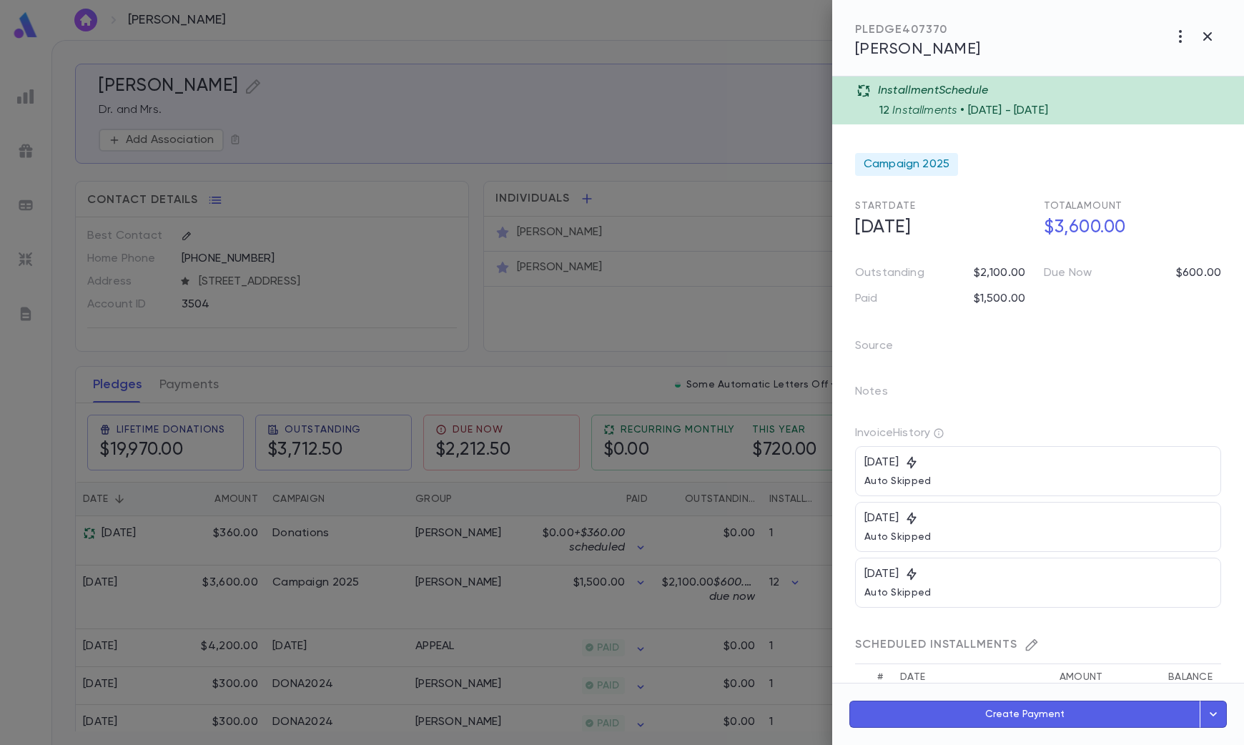
click at [929, 100] on div "12 Installments • [DATE] - [DATE]" at bounding box center [1057, 108] width 356 height 20
click at [862, 92] on icon at bounding box center [864, 91] width 14 height 14
click at [901, 107] on div "12 Installments • [DATE] - [DATE]" at bounding box center [1057, 108] width 356 height 20
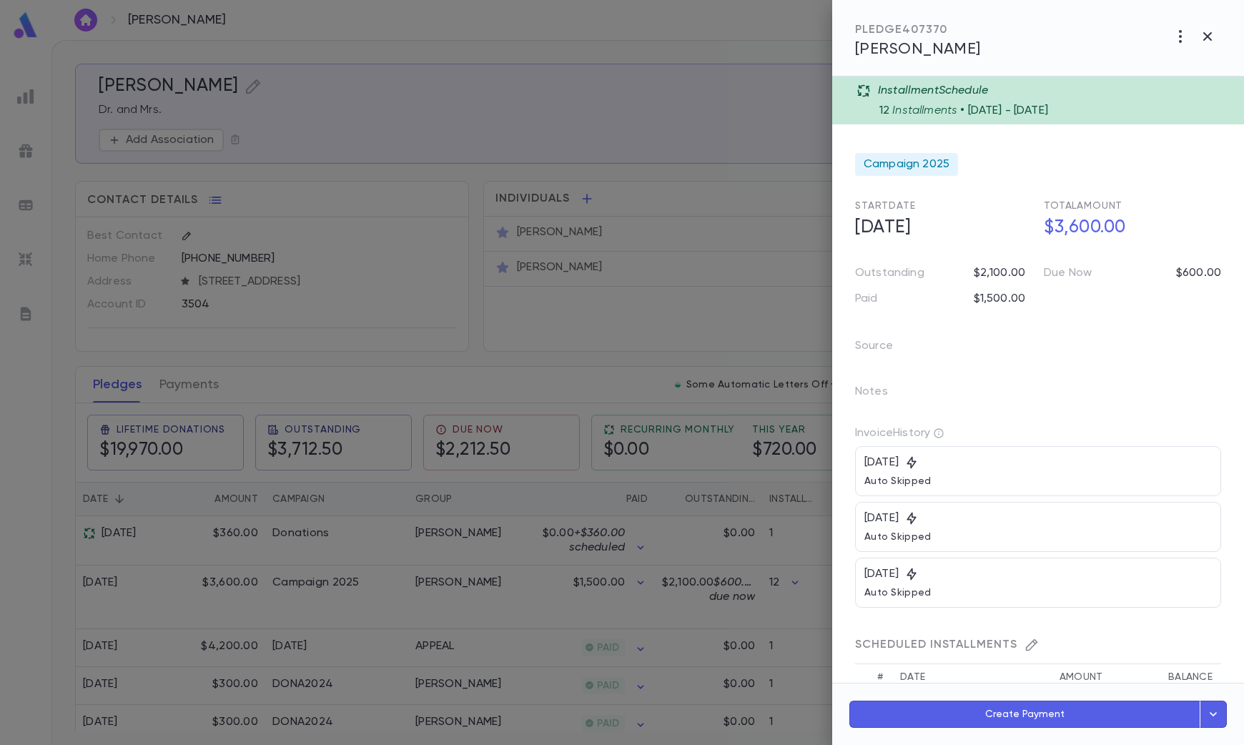
drag, startPoint x: 901, startPoint y: 107, endPoint x: 980, endPoint y: 122, distance: 80.6
click at [980, 122] on div "Installment Schedule 12 Installments • [DATE] - [DATE]" at bounding box center [1038, 100] width 412 height 48
click at [1083, 219] on h5 "$3,600.00" at bounding box center [1128, 228] width 186 height 30
click at [1080, 229] on h5 "$3,600.00" at bounding box center [1128, 228] width 186 height 30
click at [1057, 227] on h5 "$3,600.00" at bounding box center [1128, 228] width 186 height 30
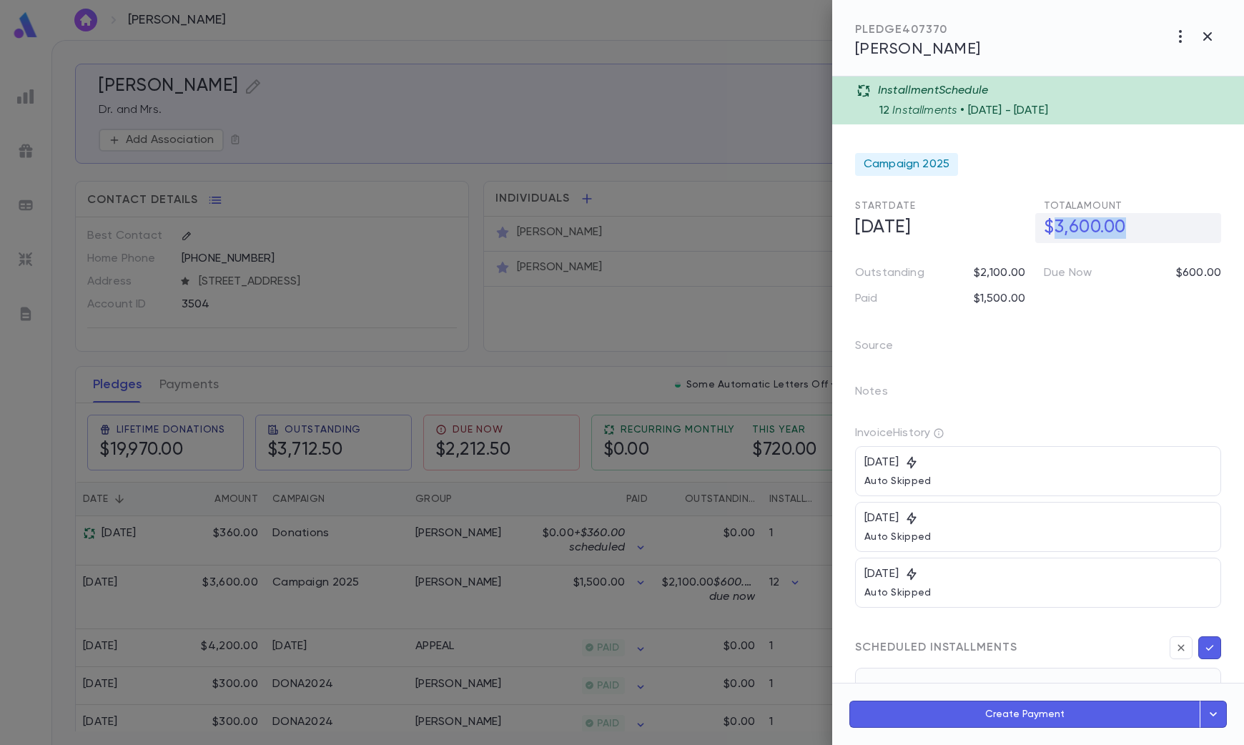
click at [1057, 227] on h5 "$3,600.00" at bounding box center [1128, 228] width 186 height 30
drag, startPoint x: 1057, startPoint y: 227, endPoint x: 1064, endPoint y: 262, distance: 35.6
click at [1064, 262] on div "Due Now $600.00" at bounding box center [1126, 268] width 189 height 26
click at [1200, 275] on p "$600.00" at bounding box center [1198, 273] width 45 height 14
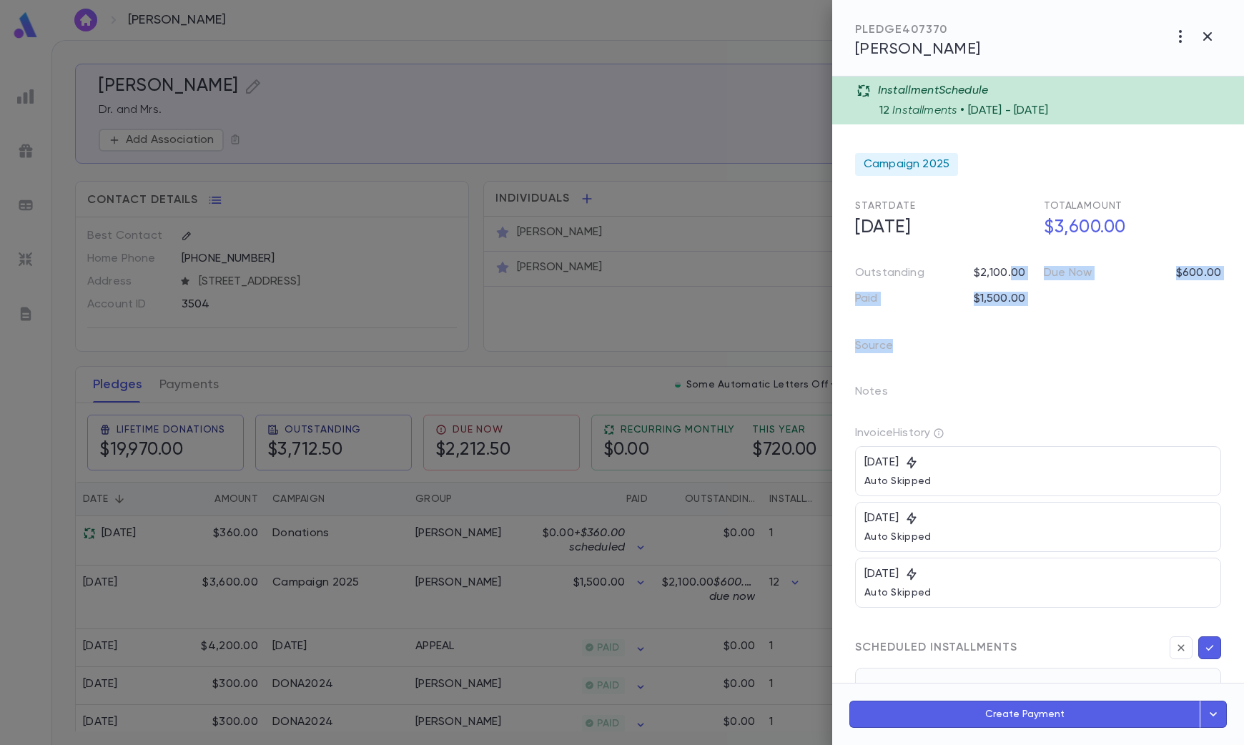
drag, startPoint x: 1009, startPoint y: 271, endPoint x: 1008, endPoint y: 321, distance: 50.1
drag, startPoint x: 1008, startPoint y: 321, endPoint x: 1005, endPoint y: 359, distance: 38.0
click at [1005, 359] on div "Source" at bounding box center [934, 340] width 192 height 46
click at [1201, 30] on icon "button" at bounding box center [1207, 36] width 17 height 17
